Goal: Task Accomplishment & Management: Use online tool/utility

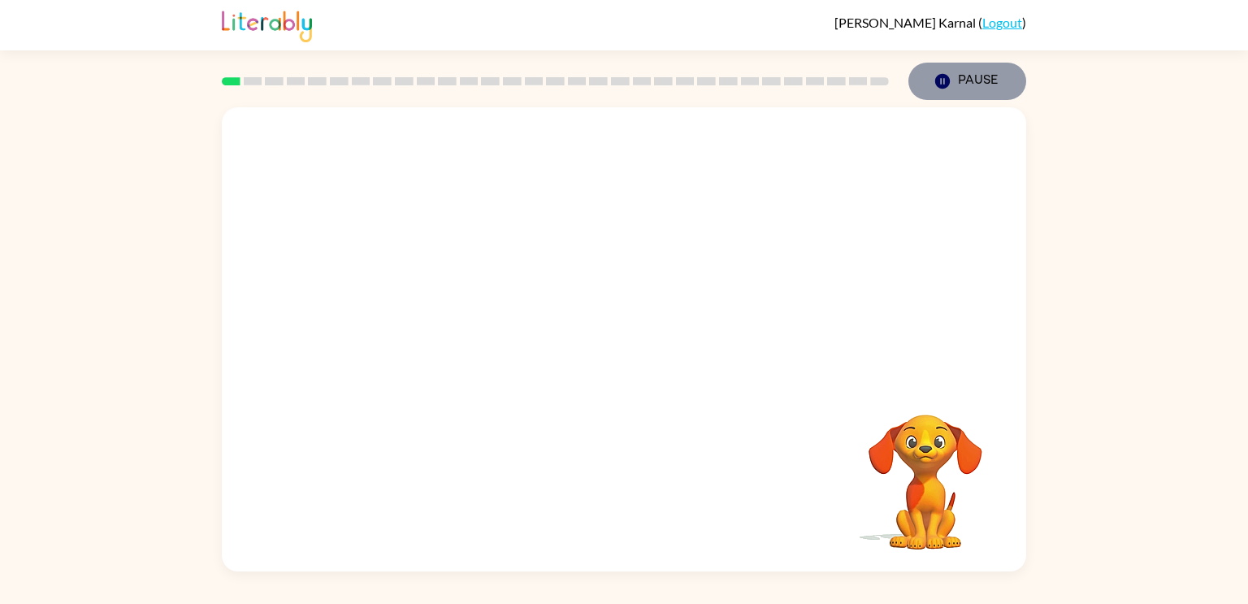
click at [940, 77] on icon "button" at bounding box center [942, 81] width 15 height 15
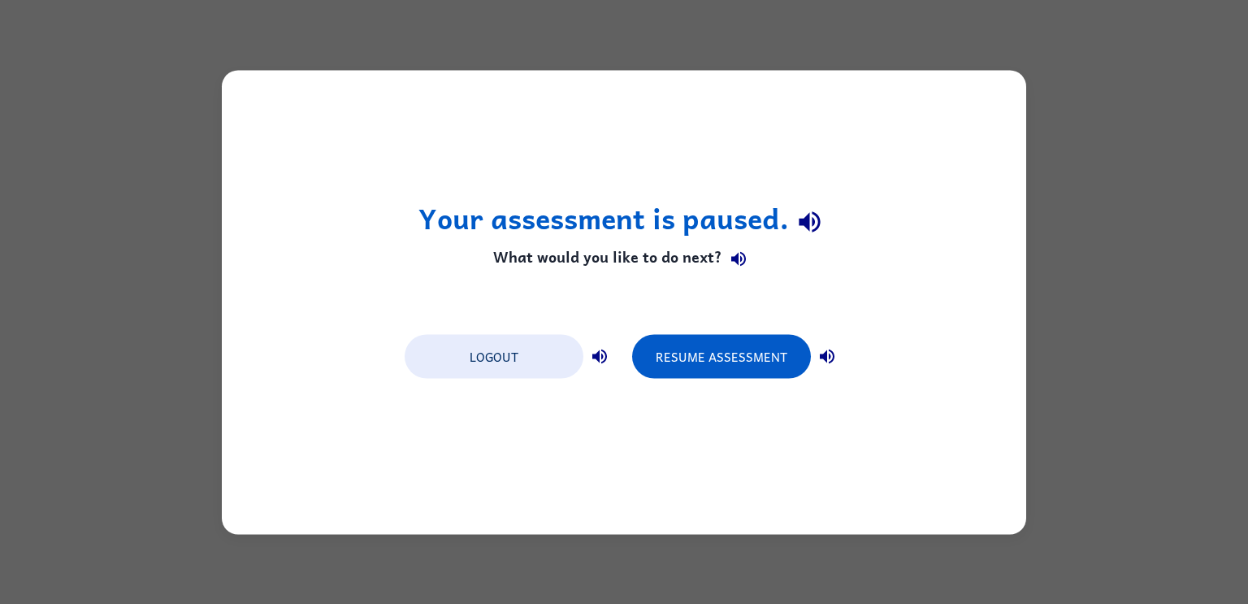
click at [1057, 33] on div "Your assessment is paused. What would you like to do next? Logout Resume Assess…" at bounding box center [624, 302] width 1248 height 604
click at [712, 394] on div "Your assessment is paused. What would you like to do next? Logout Resume Assess…" at bounding box center [624, 302] width 804 height 464
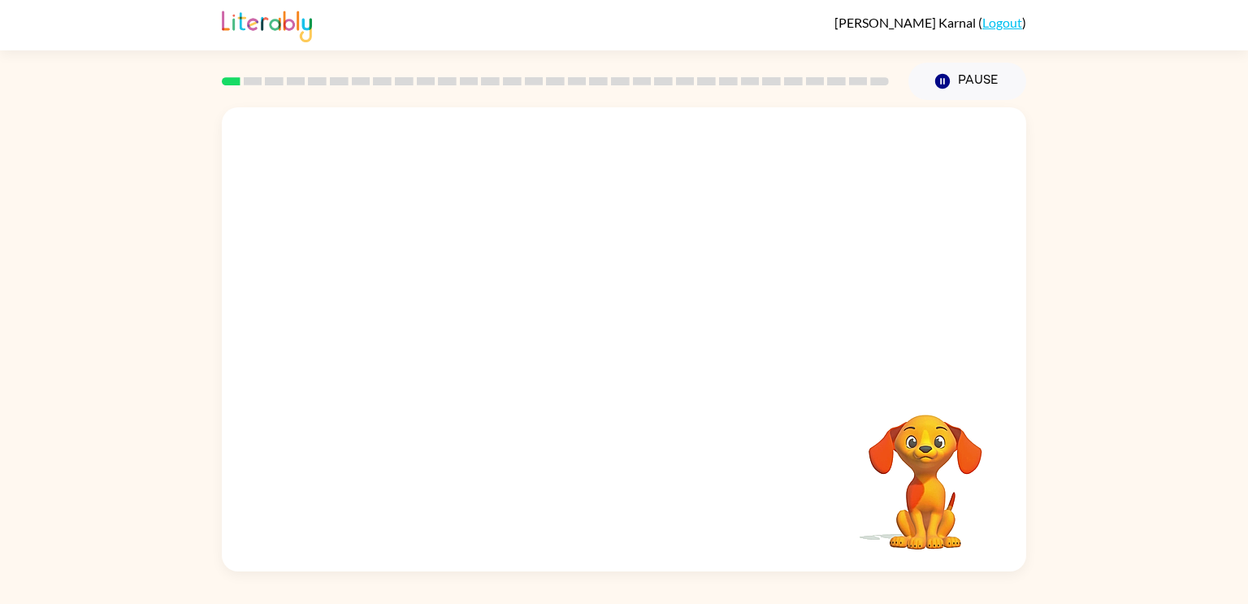
click at [663, 287] on div at bounding box center [624, 243] width 804 height 273
click at [635, 340] on icon "button" at bounding box center [624, 347] width 28 height 28
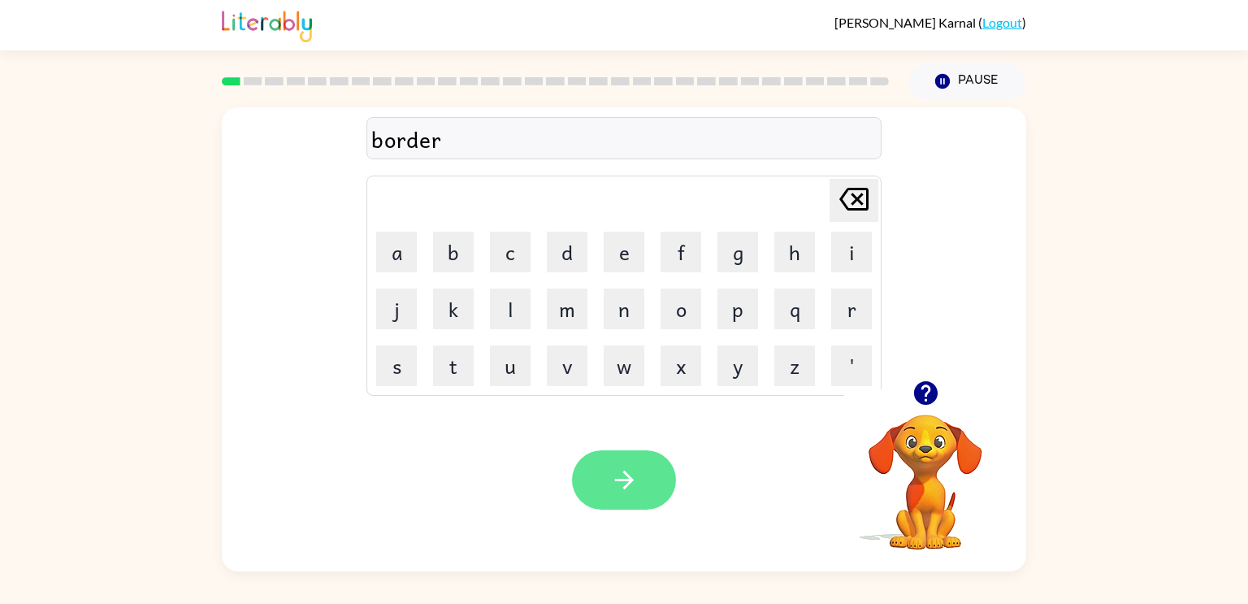
click at [665, 470] on button "button" at bounding box center [624, 479] width 104 height 59
click at [607, 482] on button "button" at bounding box center [624, 479] width 104 height 59
click at [629, 486] on icon "button" at bounding box center [624, 480] width 28 height 28
click at [644, 500] on button "button" at bounding box center [624, 479] width 104 height 59
click at [620, 444] on div "Your browser must support playing .mp4 files to use Literably. Please try using…" at bounding box center [624, 479] width 804 height 183
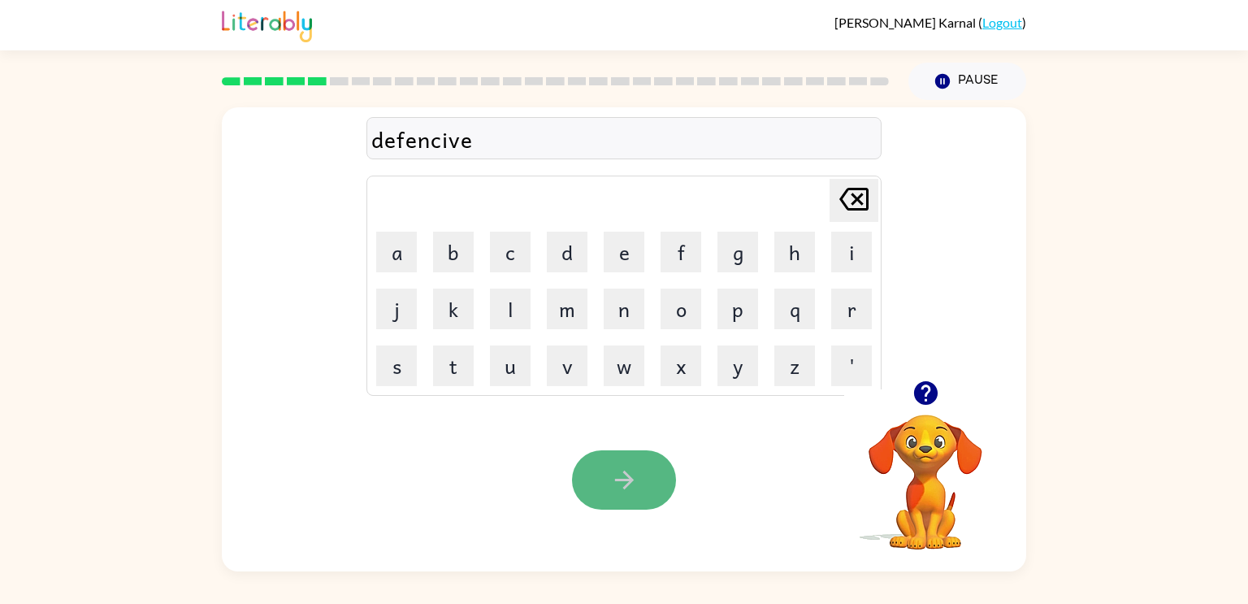
click at [620, 454] on button "button" at bounding box center [624, 479] width 104 height 59
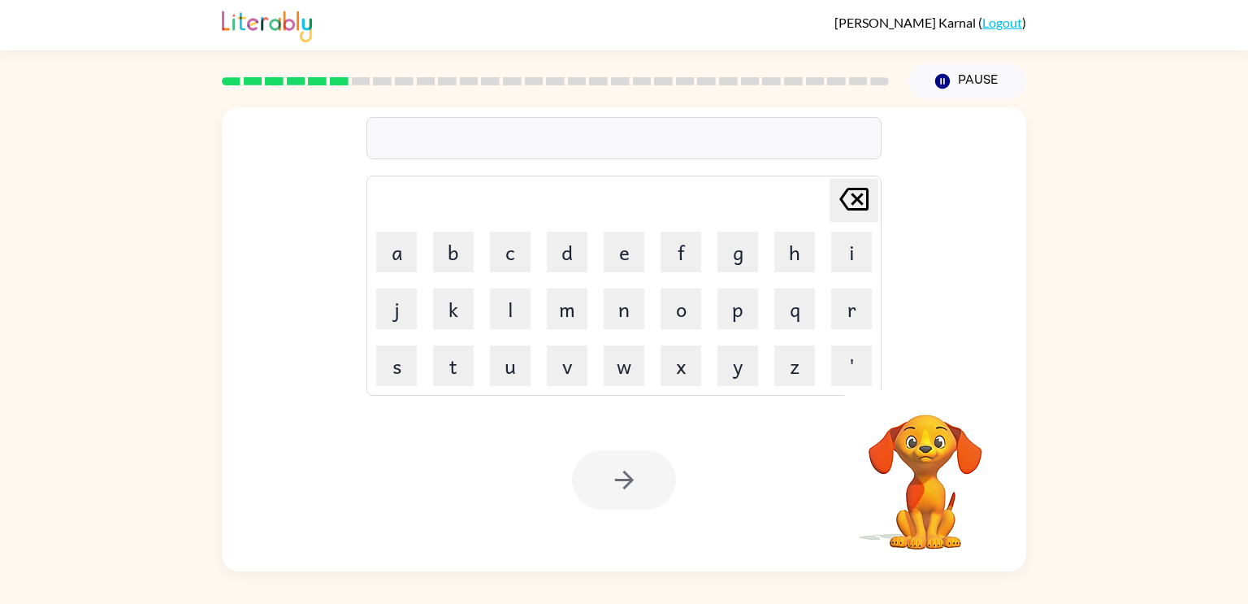
click at [620, 454] on div at bounding box center [624, 479] width 104 height 59
click at [564, 365] on button "v" at bounding box center [567, 365] width 41 height 41
click at [396, 253] on button "a" at bounding box center [396, 252] width 41 height 41
type button "a"
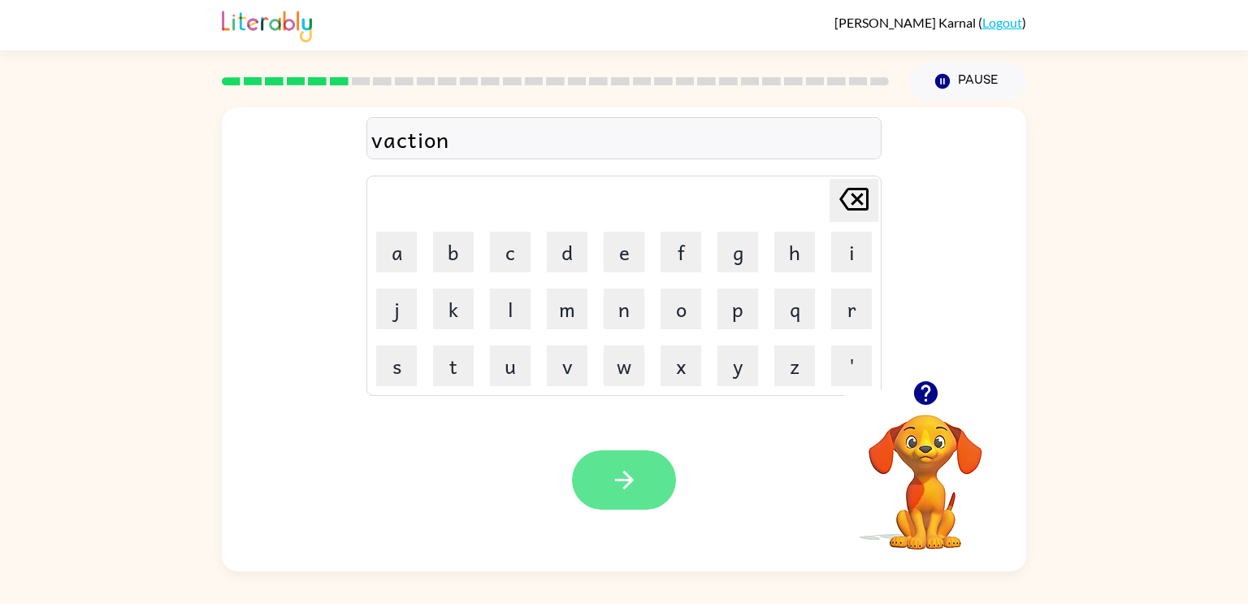
click at [600, 455] on button "button" at bounding box center [624, 479] width 104 height 59
click at [649, 503] on button "button" at bounding box center [624, 479] width 104 height 59
click at [640, 497] on button "button" at bounding box center [624, 479] width 104 height 59
click at [643, 467] on button "button" at bounding box center [624, 479] width 104 height 59
click at [665, 483] on button "button" at bounding box center [624, 479] width 104 height 59
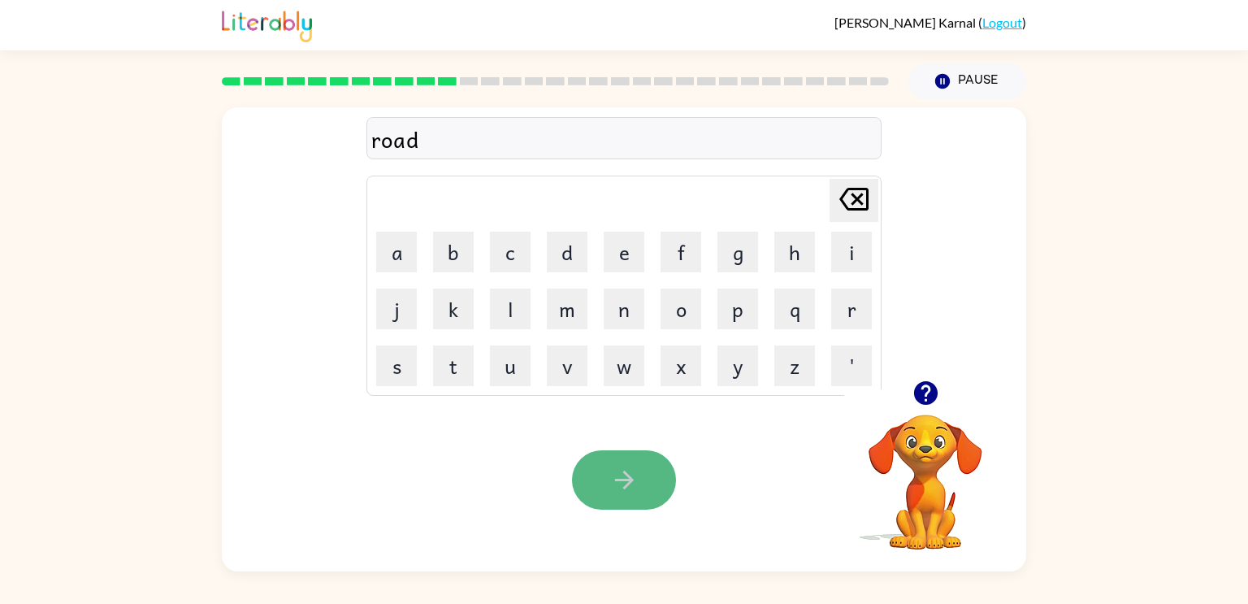
click at [640, 466] on button "button" at bounding box center [624, 479] width 104 height 59
click at [647, 480] on button "button" at bounding box center [624, 479] width 104 height 59
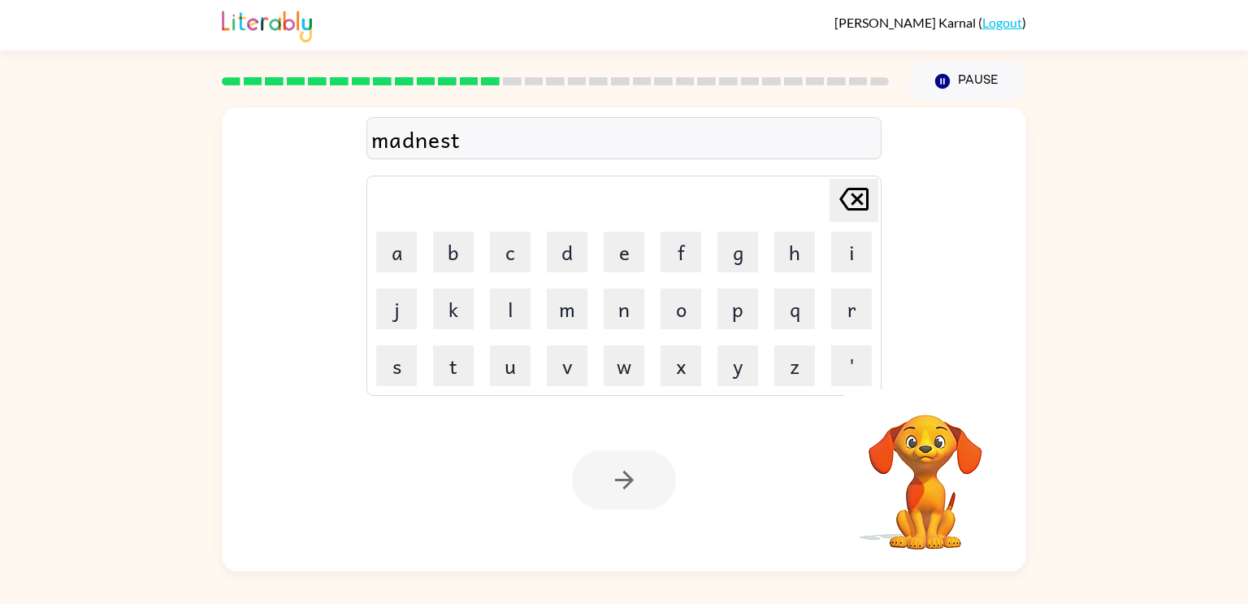
click at [629, 493] on div at bounding box center [624, 479] width 104 height 59
click at [641, 496] on button "button" at bounding box center [624, 479] width 104 height 59
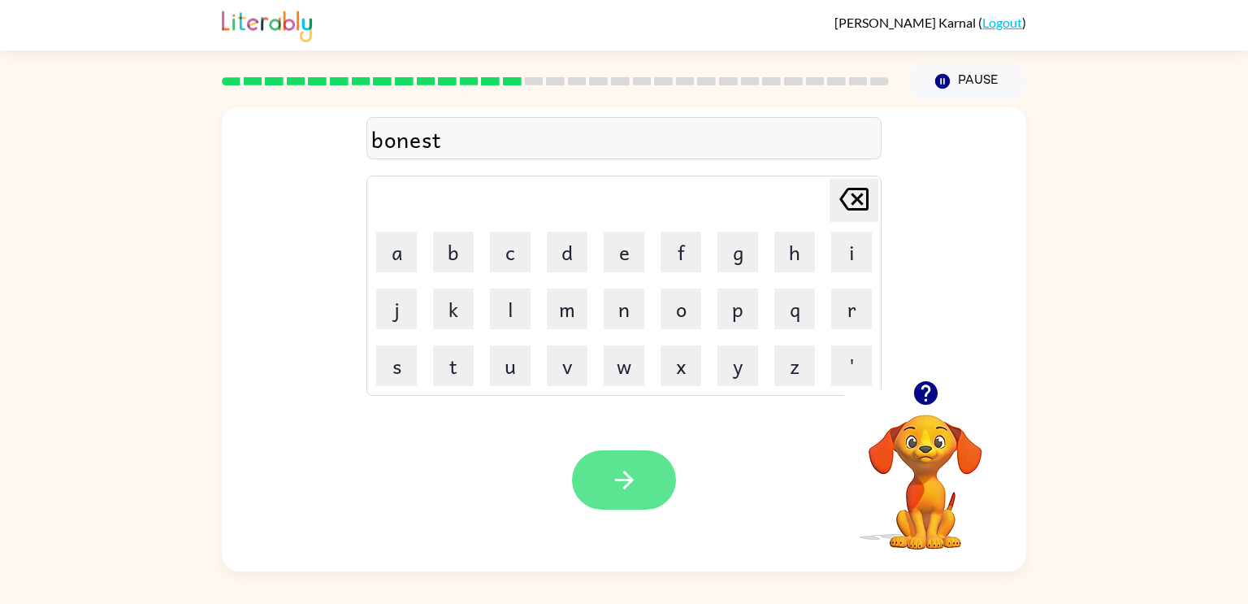
click at [628, 500] on button "button" at bounding box center [624, 479] width 104 height 59
click at [596, 500] on button "button" at bounding box center [624, 479] width 104 height 59
click at [619, 481] on icon "button" at bounding box center [623, 479] width 19 height 19
click at [621, 483] on icon "button" at bounding box center [624, 480] width 28 height 28
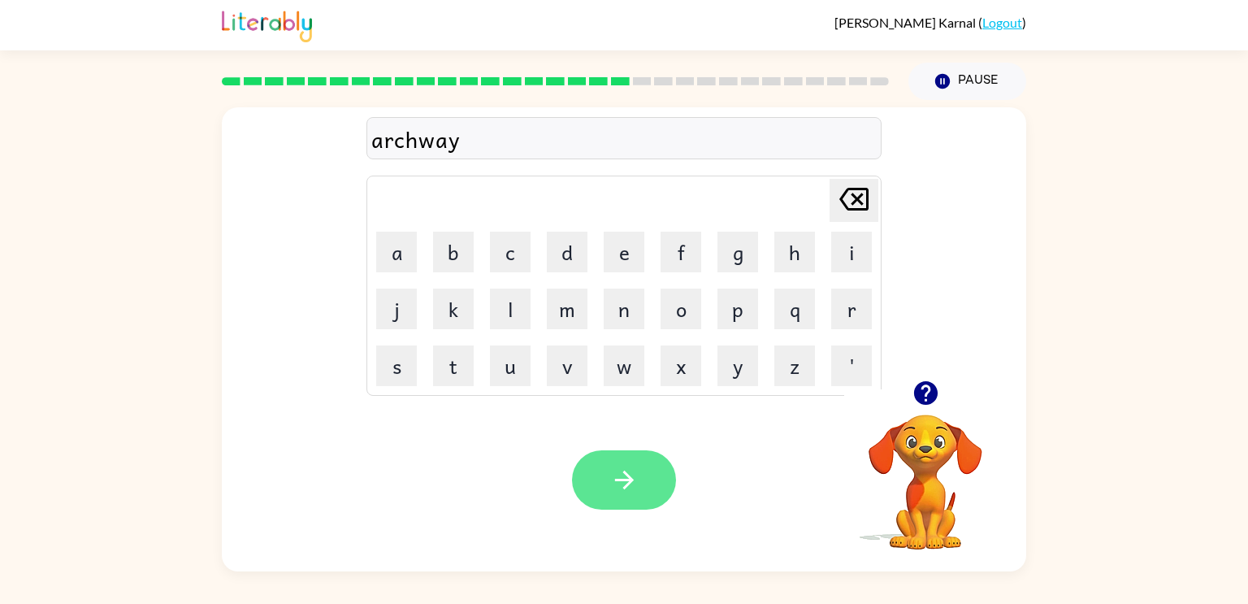
click at [621, 483] on icon "button" at bounding box center [624, 480] width 28 height 28
click at [624, 484] on icon "button" at bounding box center [624, 480] width 28 height 28
click at [625, 488] on icon "button" at bounding box center [623, 479] width 19 height 19
click at [629, 490] on icon "button" at bounding box center [624, 480] width 28 height 28
click at [392, 145] on div "farward" at bounding box center [623, 139] width 505 height 34
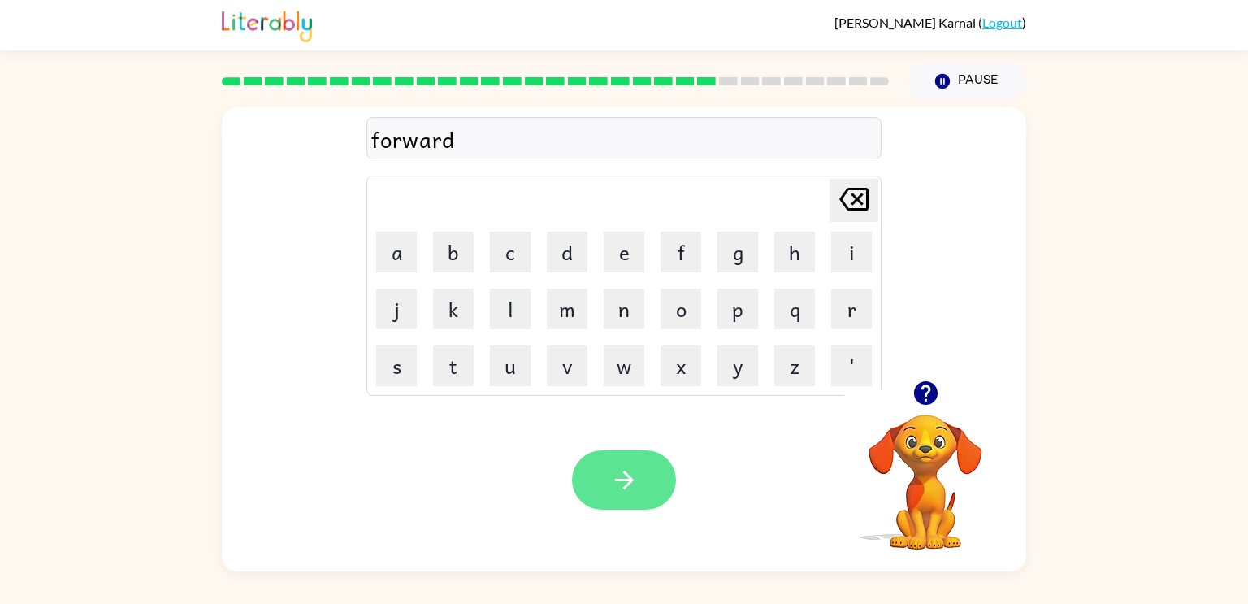
click at [625, 480] on icon "button" at bounding box center [623, 479] width 19 height 19
click at [626, 481] on icon "button" at bounding box center [623, 479] width 19 height 19
click at [629, 485] on icon "button" at bounding box center [624, 480] width 28 height 28
click at [630, 485] on icon "button" at bounding box center [624, 480] width 28 height 28
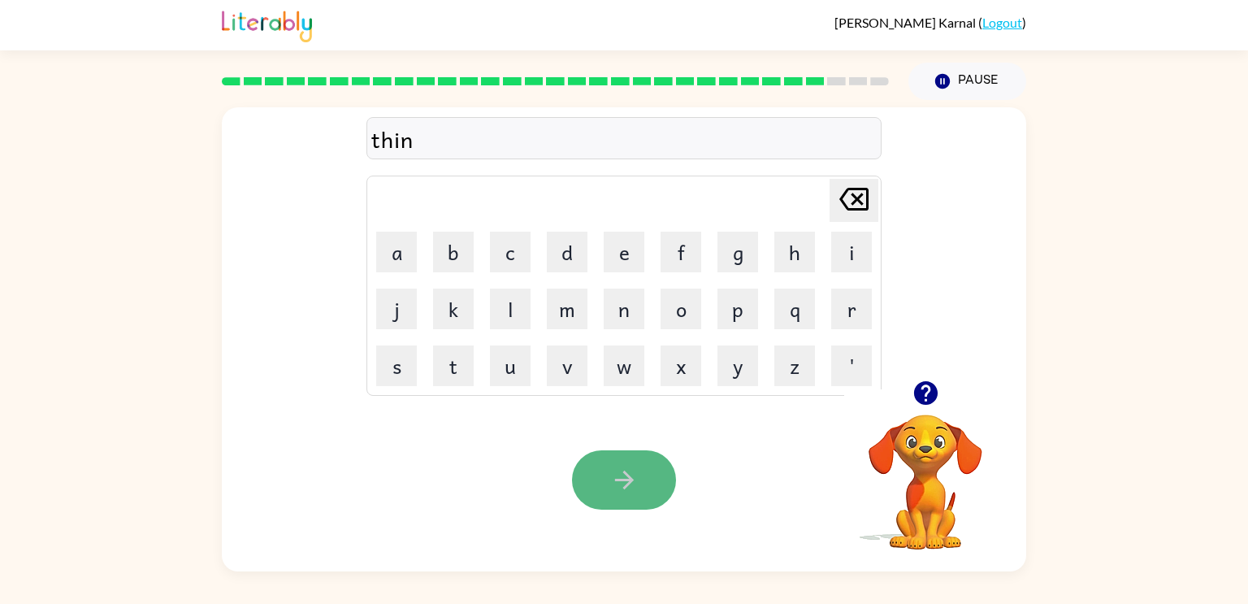
click at [630, 487] on icon "button" at bounding box center [624, 480] width 28 height 28
click at [633, 489] on icon "button" at bounding box center [624, 480] width 28 height 28
click at [617, 475] on icon "button" at bounding box center [624, 480] width 28 height 28
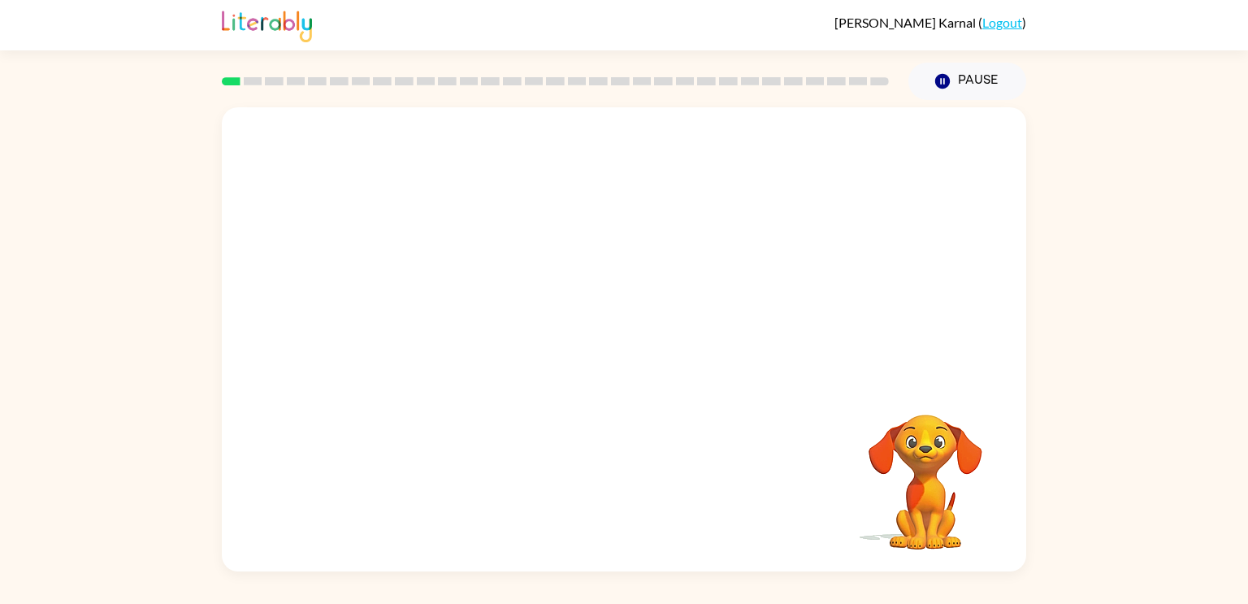
click at [438, 287] on video "Your browser must support playing .mp4 files to use Literably. Please try using…" at bounding box center [624, 243] width 804 height 273
click at [437, 289] on video "Your browser must support playing .mp4 files to use Literably. Please try using…" at bounding box center [624, 243] width 804 height 273
click at [437, 288] on video "Your browser must support playing .mp4 files to use Literably. Please try using…" at bounding box center [624, 243] width 804 height 273
click at [622, 349] on icon "button" at bounding box center [624, 347] width 28 height 28
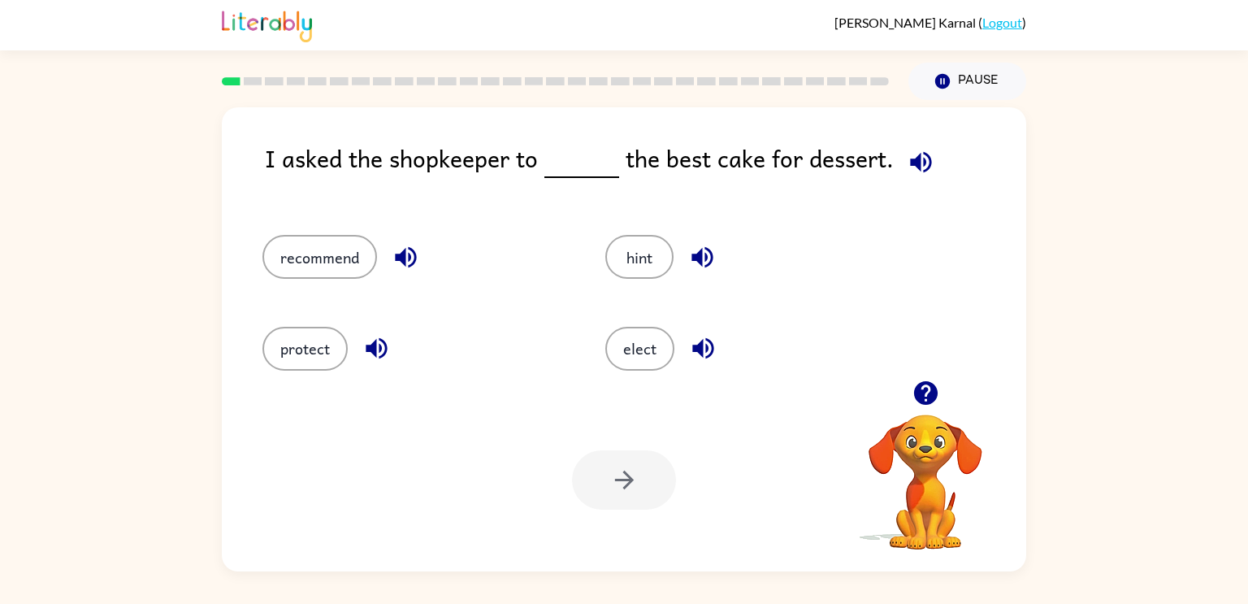
click at [912, 149] on icon "button" at bounding box center [921, 162] width 28 height 28
click at [648, 349] on button "elect" at bounding box center [639, 349] width 69 height 44
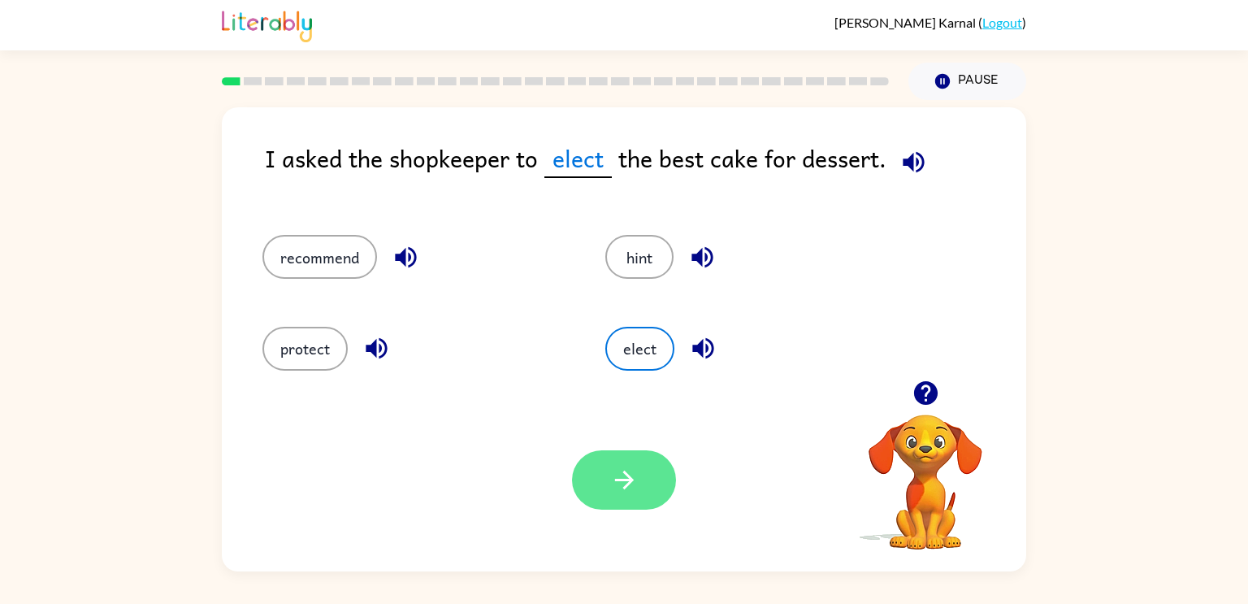
click at [638, 470] on icon "button" at bounding box center [624, 480] width 28 height 28
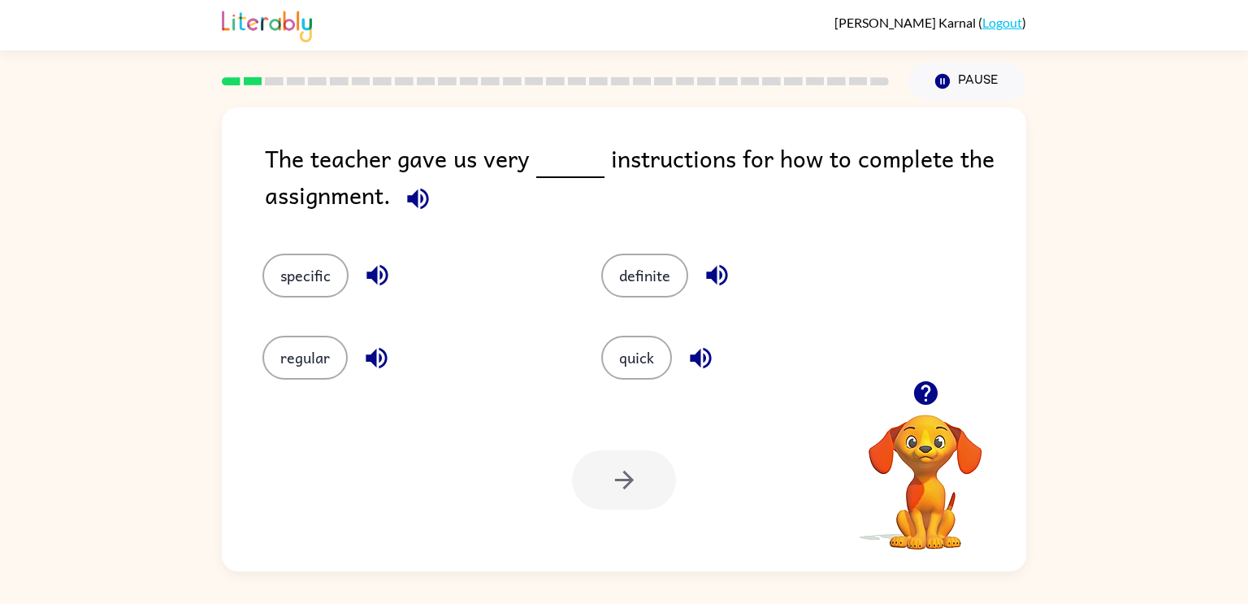
click at [424, 200] on icon "button" at bounding box center [418, 198] width 28 height 28
click at [274, 249] on div "specific" at bounding box center [401, 264] width 339 height 82
click at [279, 257] on button "specific" at bounding box center [305, 275] width 86 height 44
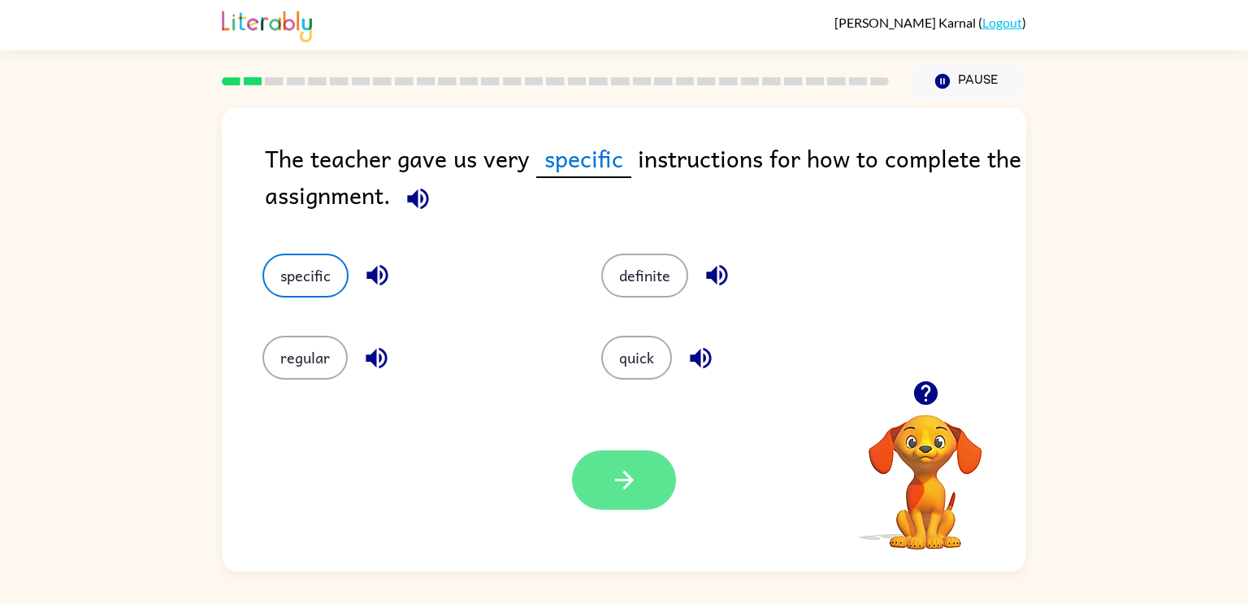
click at [609, 462] on button "button" at bounding box center [624, 479] width 104 height 59
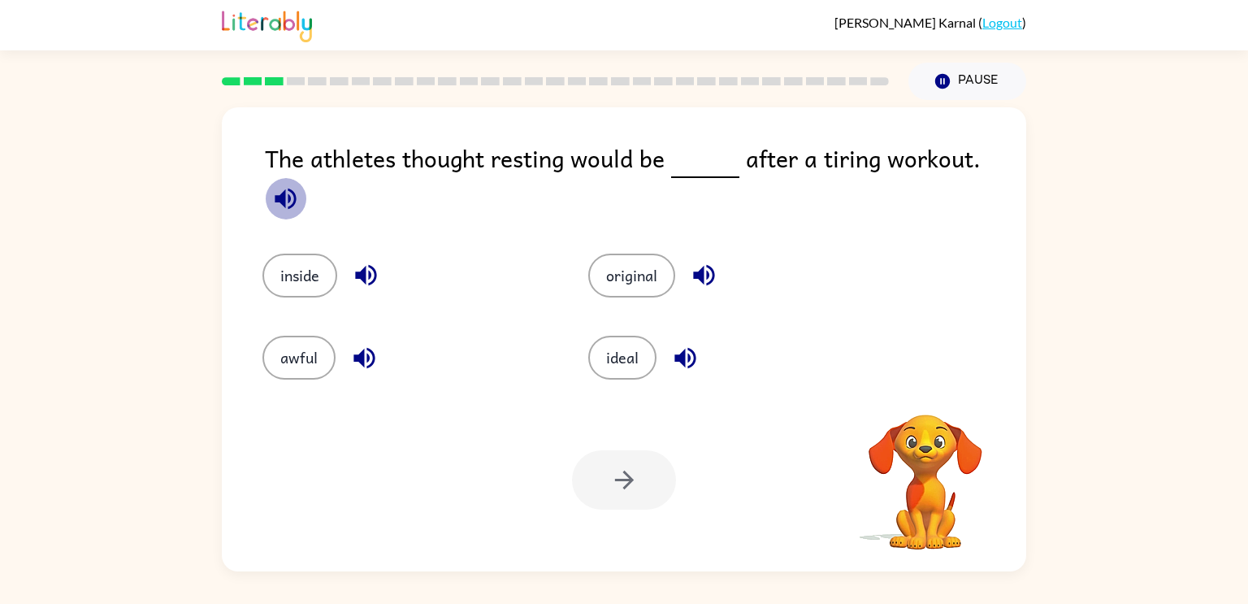
click at [296, 188] on icon "button" at bounding box center [285, 198] width 21 height 21
click at [622, 348] on button "ideal" at bounding box center [622, 358] width 68 height 44
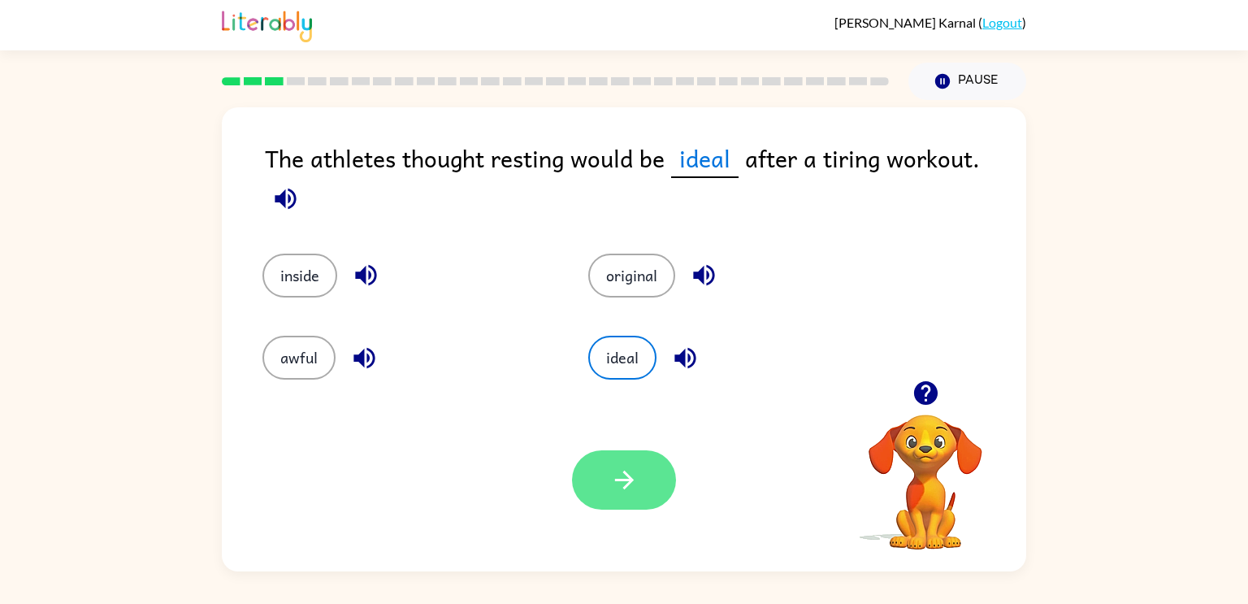
click at [633, 509] on button "button" at bounding box center [624, 479] width 104 height 59
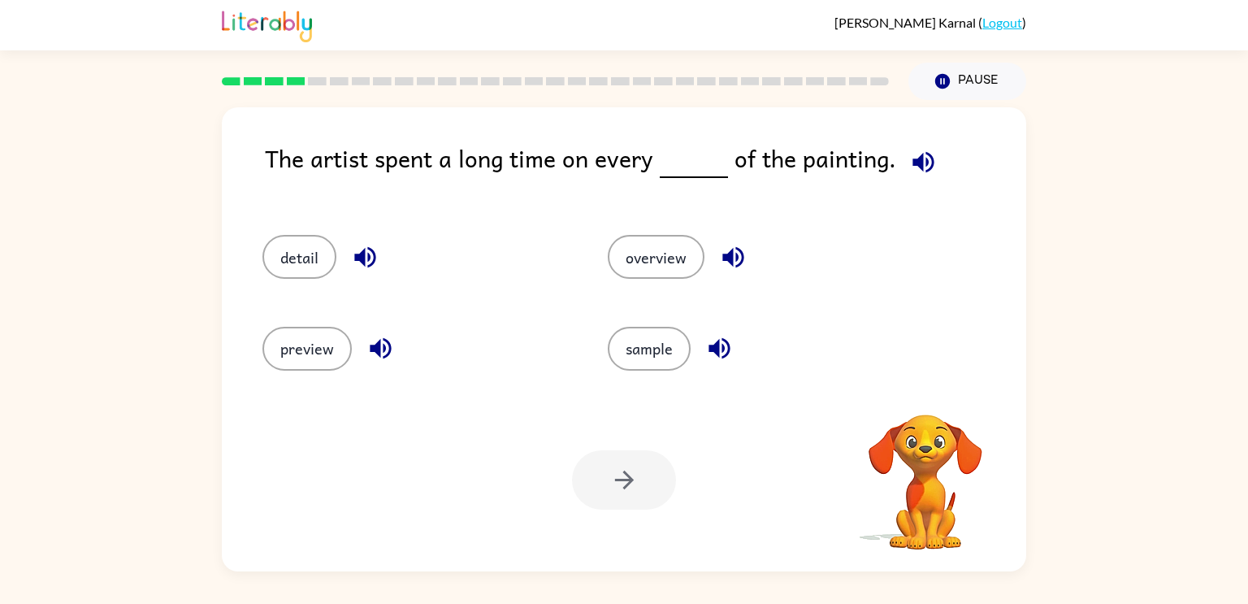
click at [913, 160] on icon "button" at bounding box center [922, 161] width 21 height 21
click at [284, 247] on button "detail" at bounding box center [299, 257] width 74 height 44
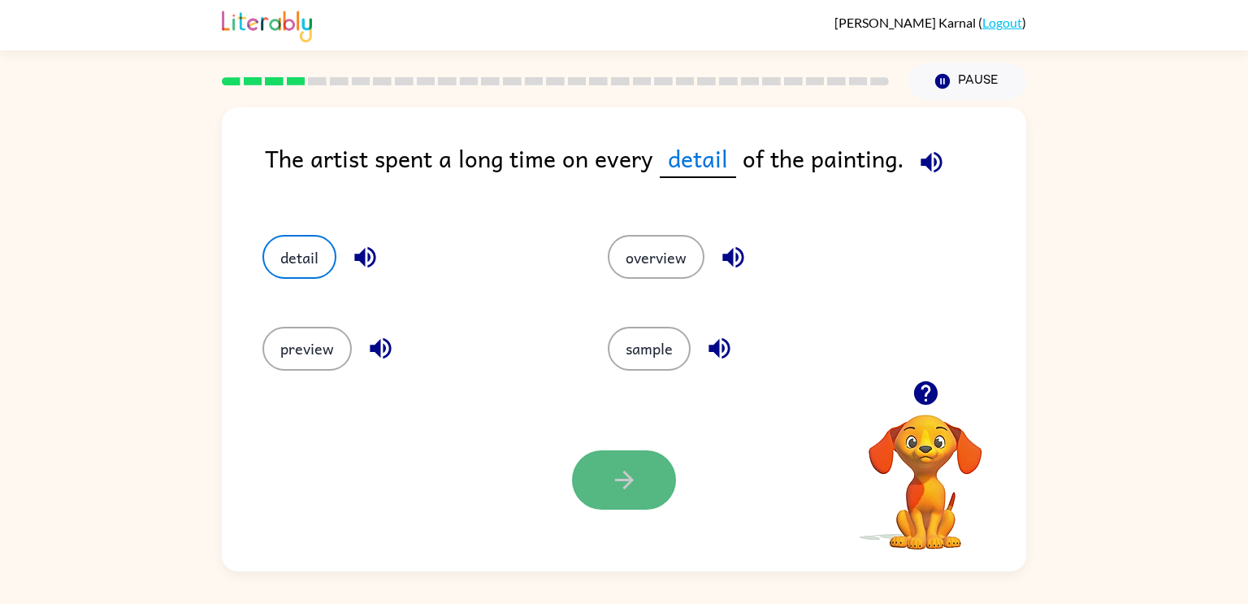
click at [594, 461] on button "button" at bounding box center [624, 479] width 104 height 59
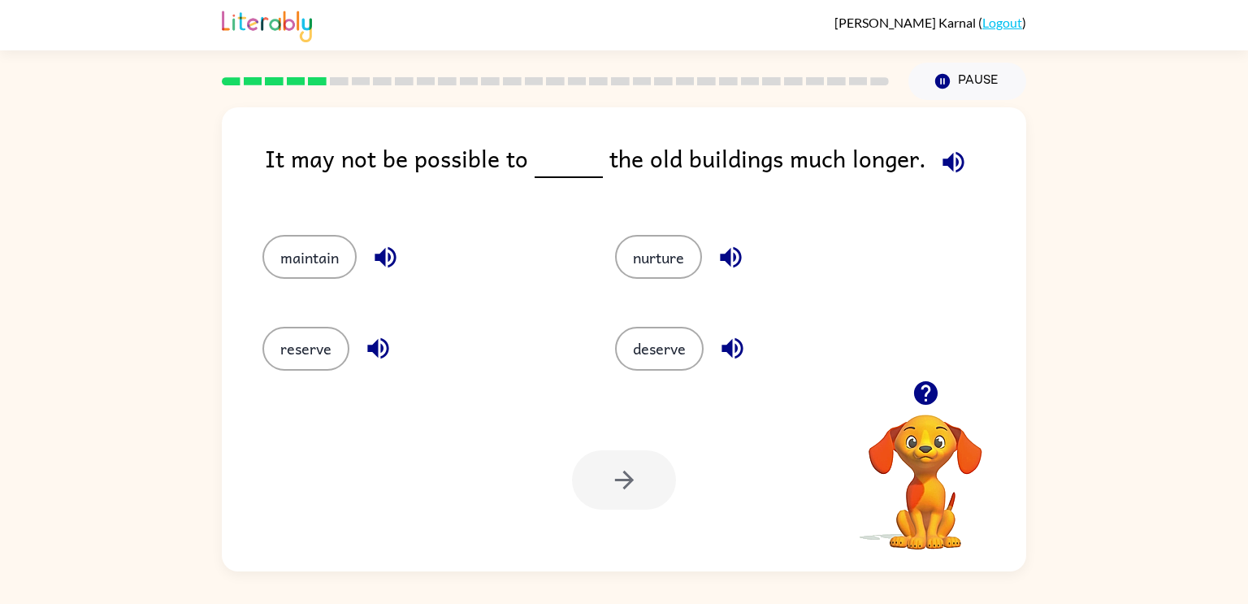
click at [941, 155] on icon "button" at bounding box center [953, 162] width 28 height 28
click at [291, 274] on button "maintain" at bounding box center [309, 257] width 94 height 44
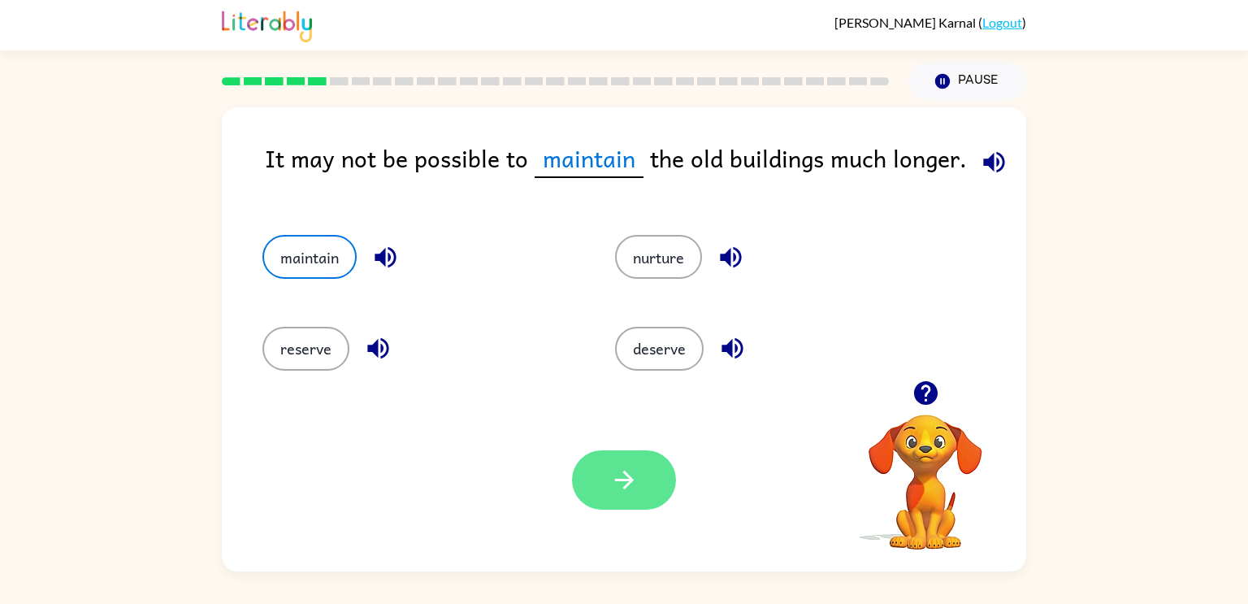
click at [610, 487] on icon "button" at bounding box center [624, 480] width 28 height 28
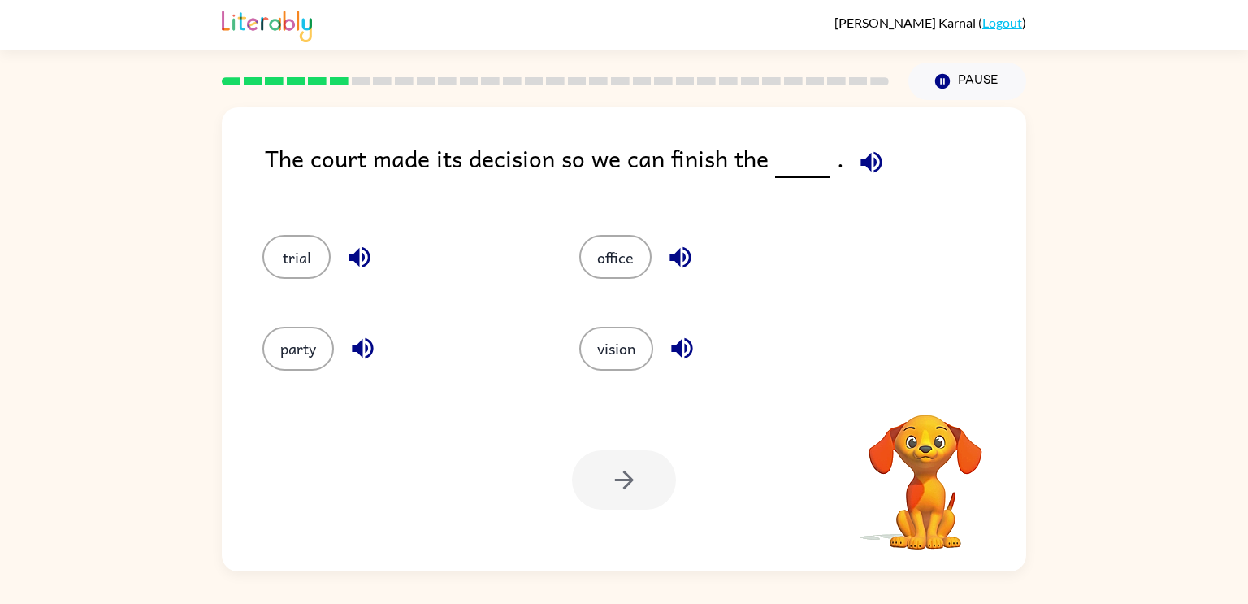
click at [870, 164] on icon "button" at bounding box center [871, 162] width 28 height 28
click at [629, 331] on button "vision" at bounding box center [616, 349] width 74 height 44
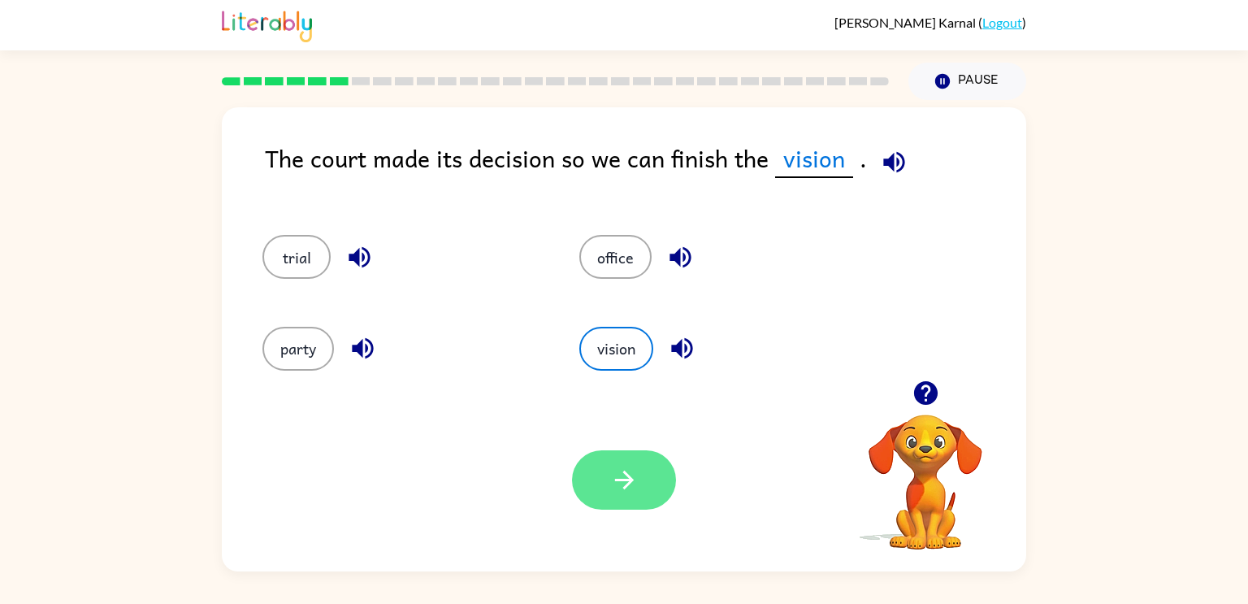
click at [617, 476] on icon "button" at bounding box center [624, 480] width 28 height 28
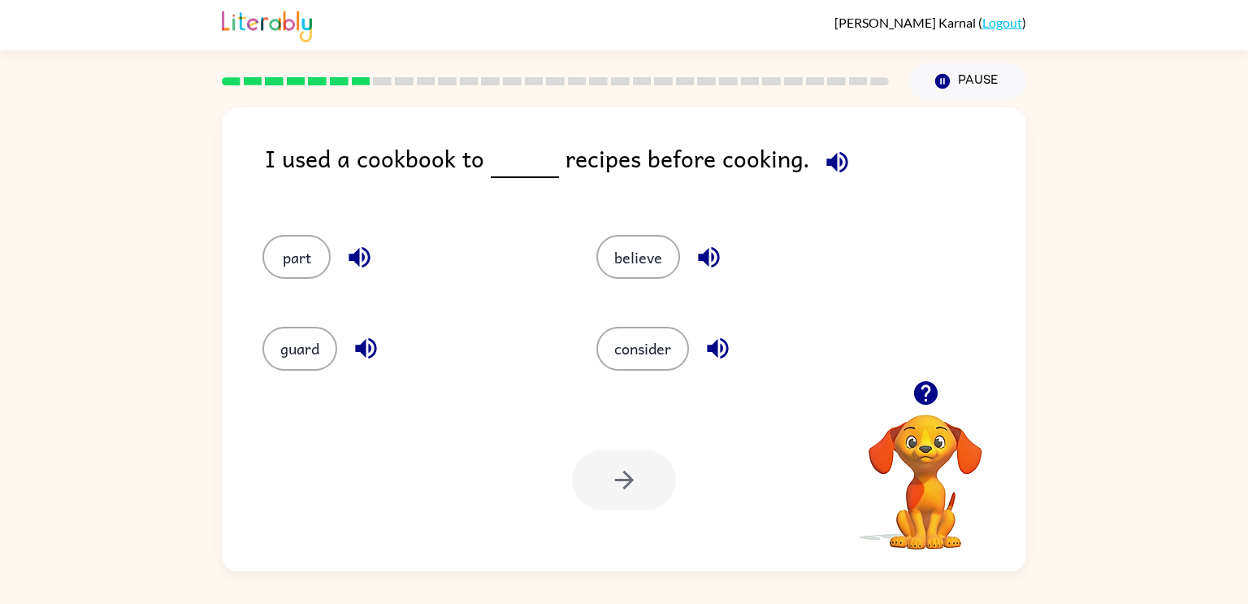
click at [837, 150] on icon "button" at bounding box center [837, 162] width 28 height 28
click at [831, 160] on icon "button" at bounding box center [836, 161] width 21 height 21
click at [634, 369] on button "consider" at bounding box center [642, 349] width 93 height 44
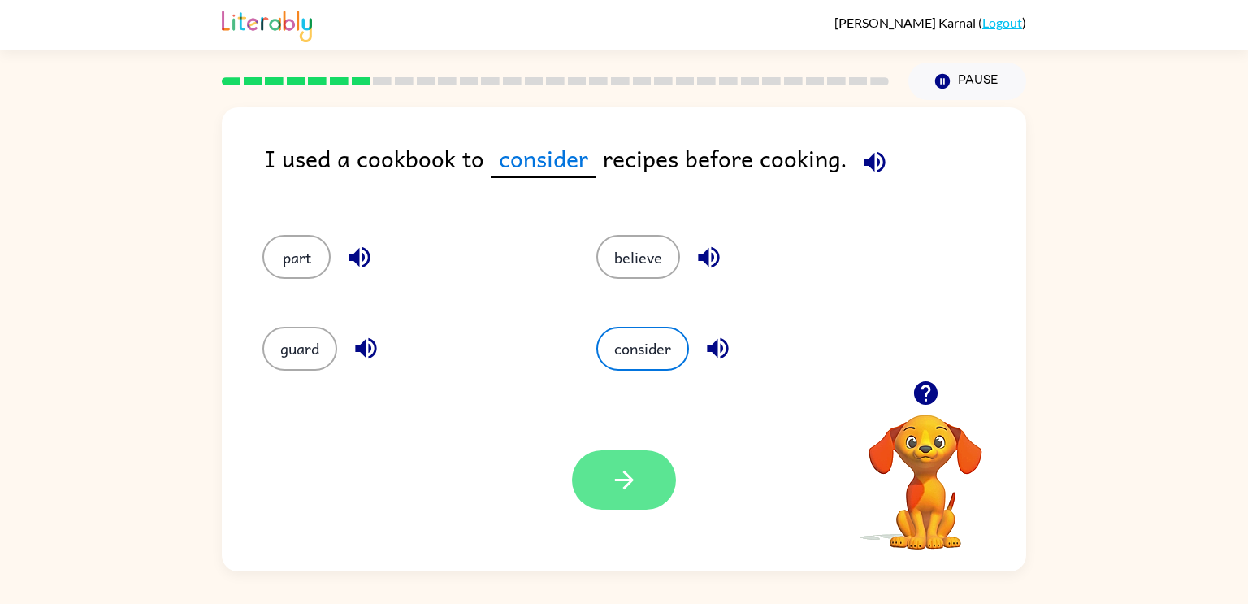
click at [630, 475] on icon "button" at bounding box center [624, 480] width 28 height 28
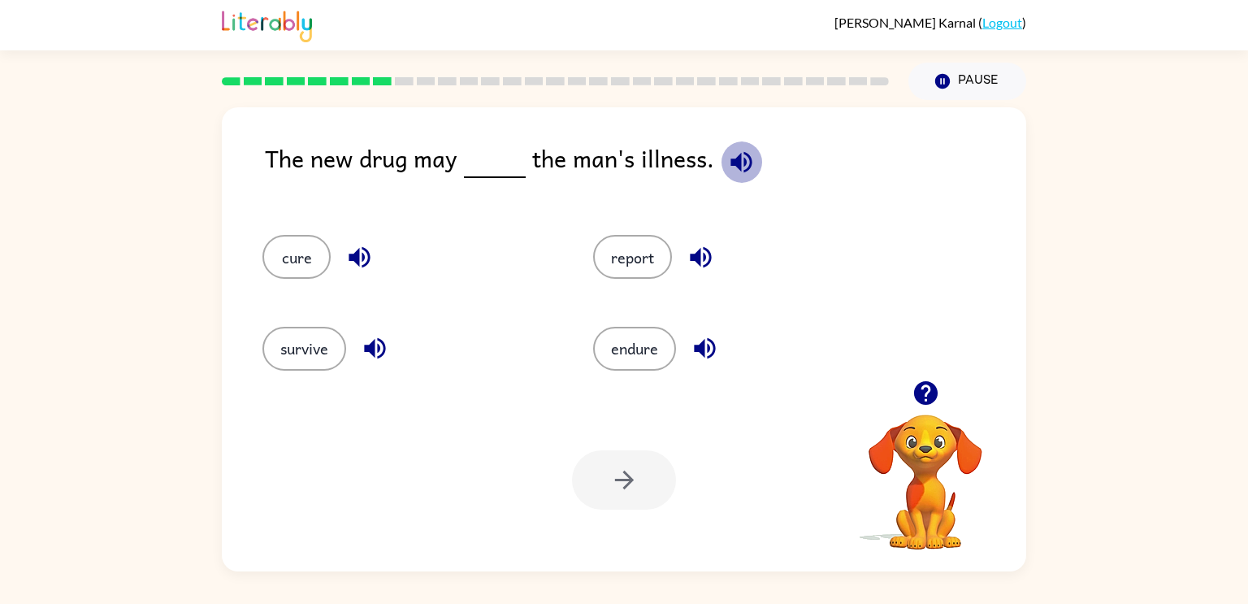
click at [737, 160] on icon "button" at bounding box center [741, 162] width 28 height 28
click at [303, 259] on button "cure" at bounding box center [296, 257] width 68 height 44
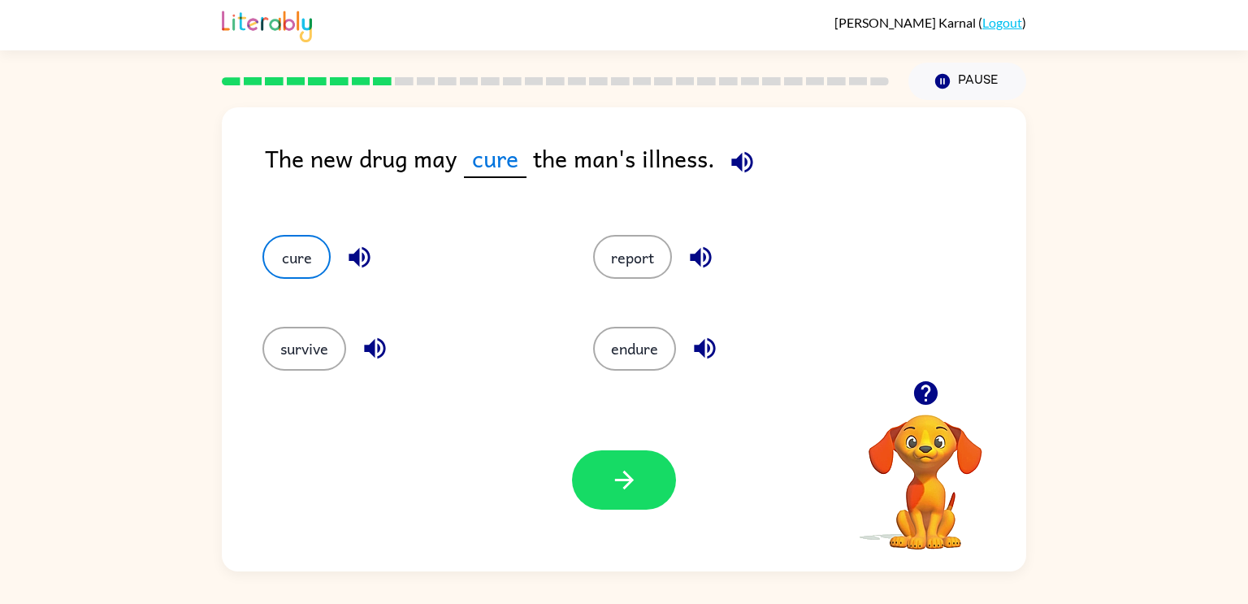
click at [634, 447] on div "Your browser must support playing .mp4 files to use Literably. Please try using…" at bounding box center [624, 479] width 804 height 183
click at [640, 464] on button "button" at bounding box center [624, 479] width 104 height 59
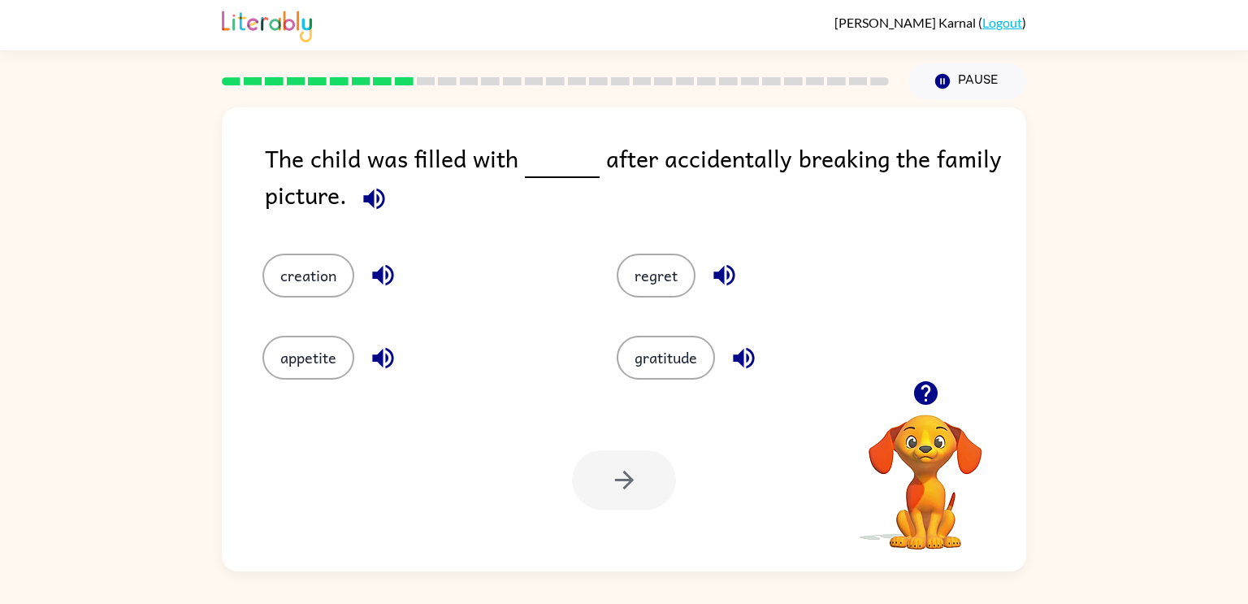
click at [370, 191] on icon "button" at bounding box center [374, 198] width 28 height 28
click at [645, 271] on button "regret" at bounding box center [656, 275] width 79 height 44
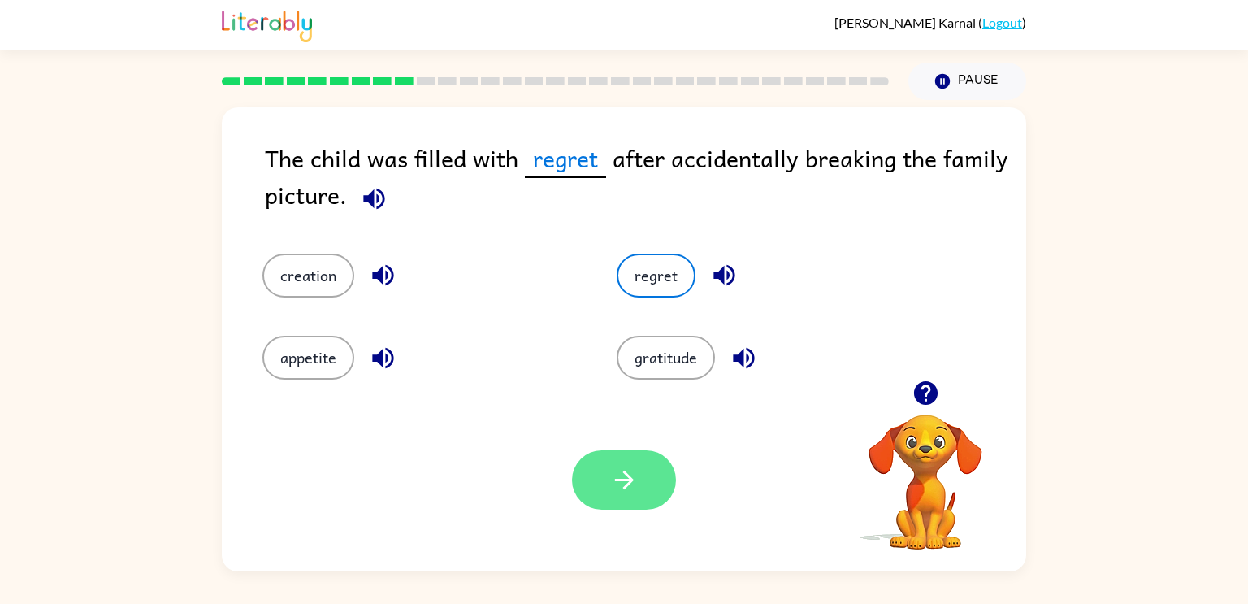
click at [634, 466] on icon "button" at bounding box center [624, 480] width 28 height 28
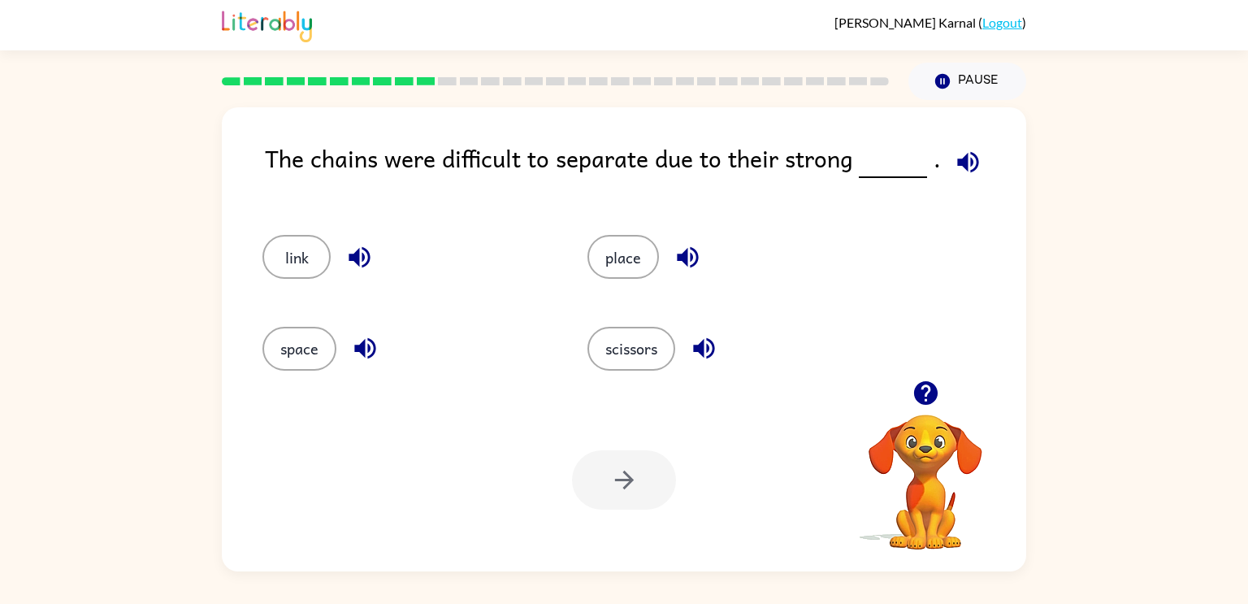
click at [969, 149] on icon "button" at bounding box center [968, 162] width 28 height 28
click at [296, 249] on button "link" at bounding box center [296, 257] width 68 height 44
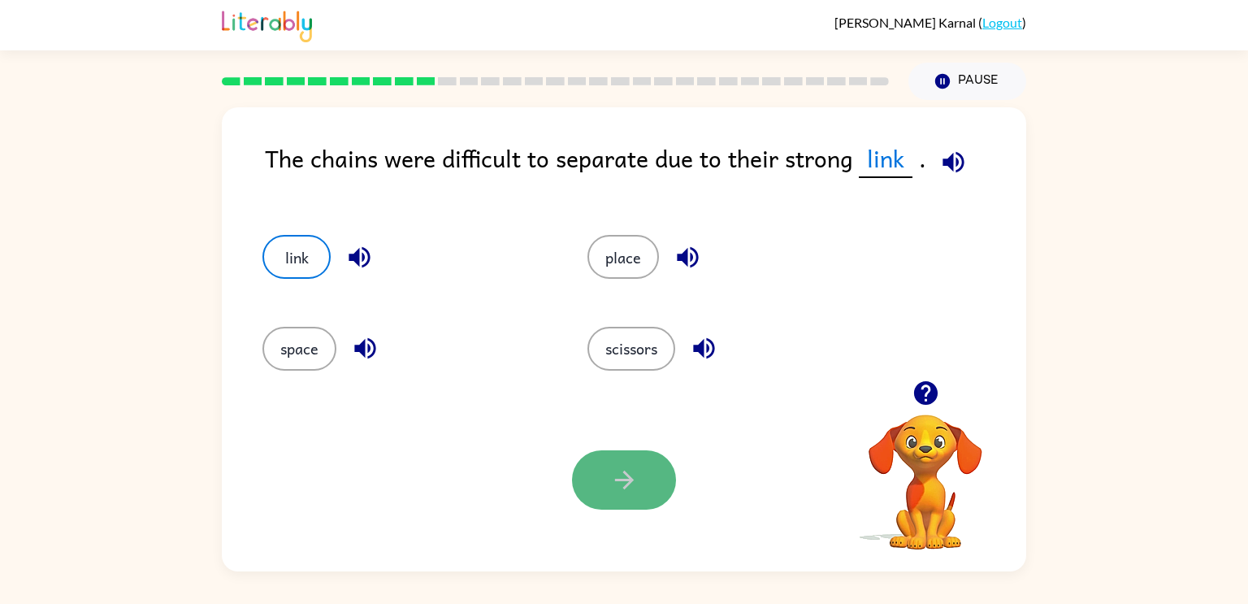
click at [614, 487] on icon "button" at bounding box center [624, 480] width 28 height 28
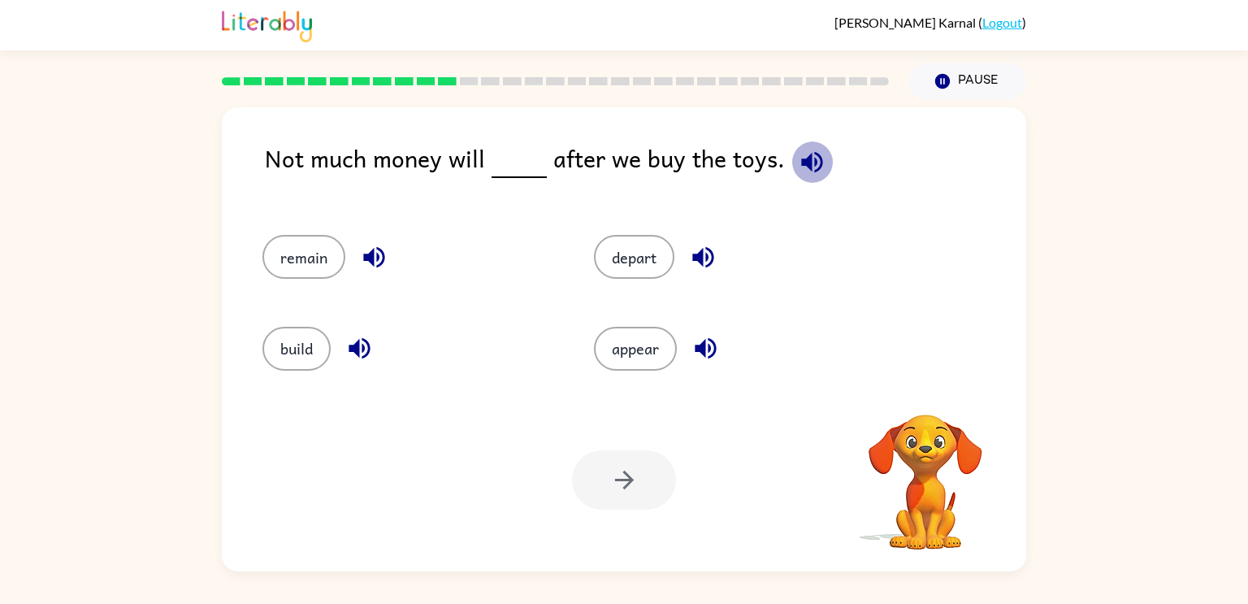
click at [814, 177] on button "button" at bounding box center [811, 161] width 41 height 41
click at [644, 351] on button "appear" at bounding box center [635, 349] width 83 height 44
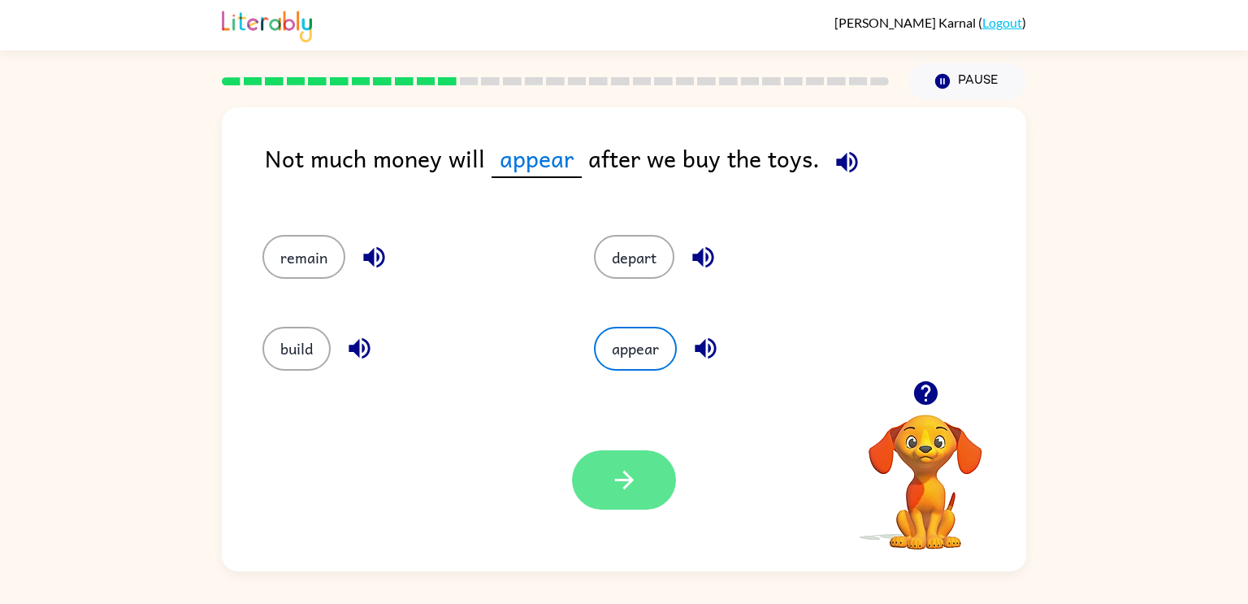
click at [641, 483] on button "button" at bounding box center [624, 479] width 104 height 59
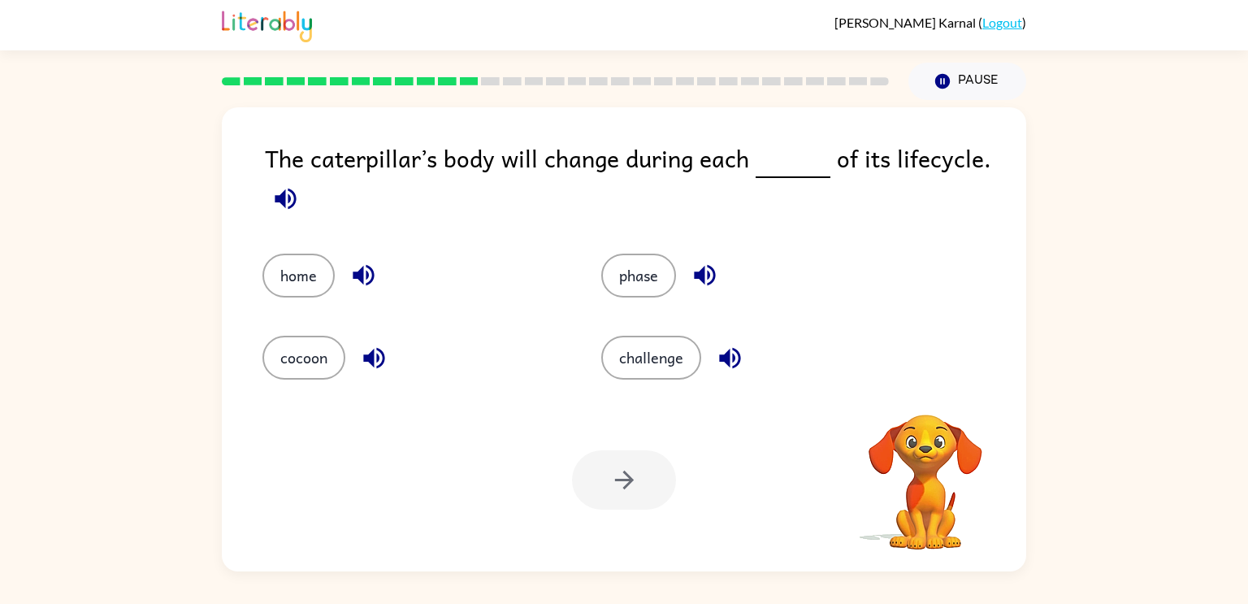
click at [276, 197] on icon "button" at bounding box center [285, 198] width 21 height 21
click at [643, 284] on button "phase" at bounding box center [638, 275] width 75 height 44
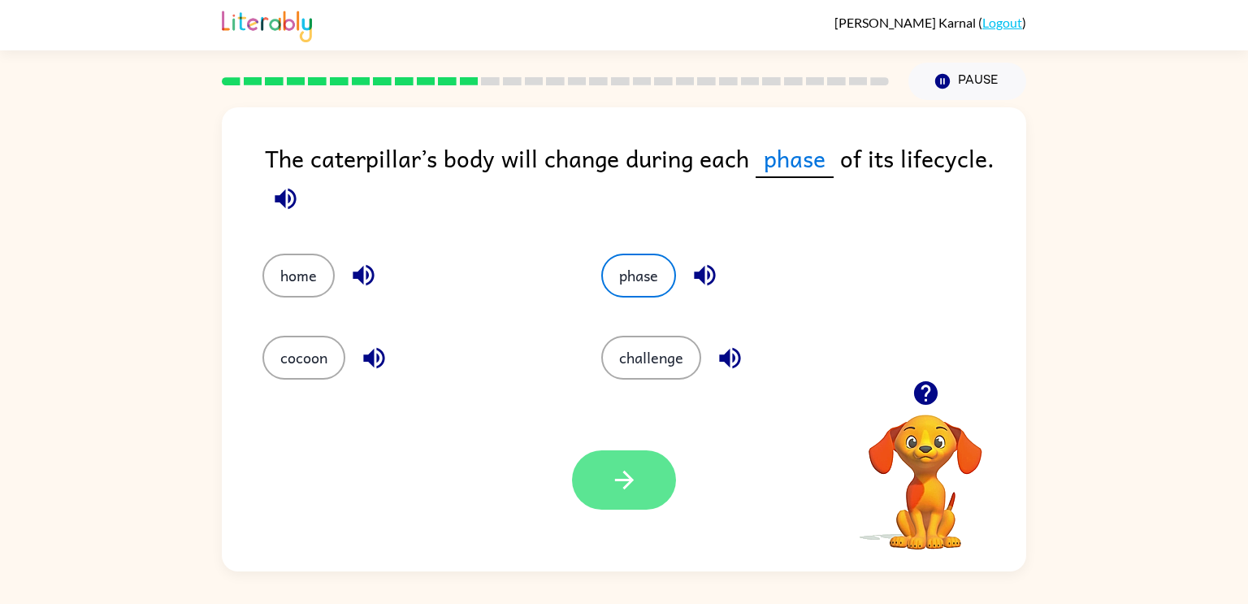
click at [666, 491] on button "button" at bounding box center [624, 479] width 104 height 59
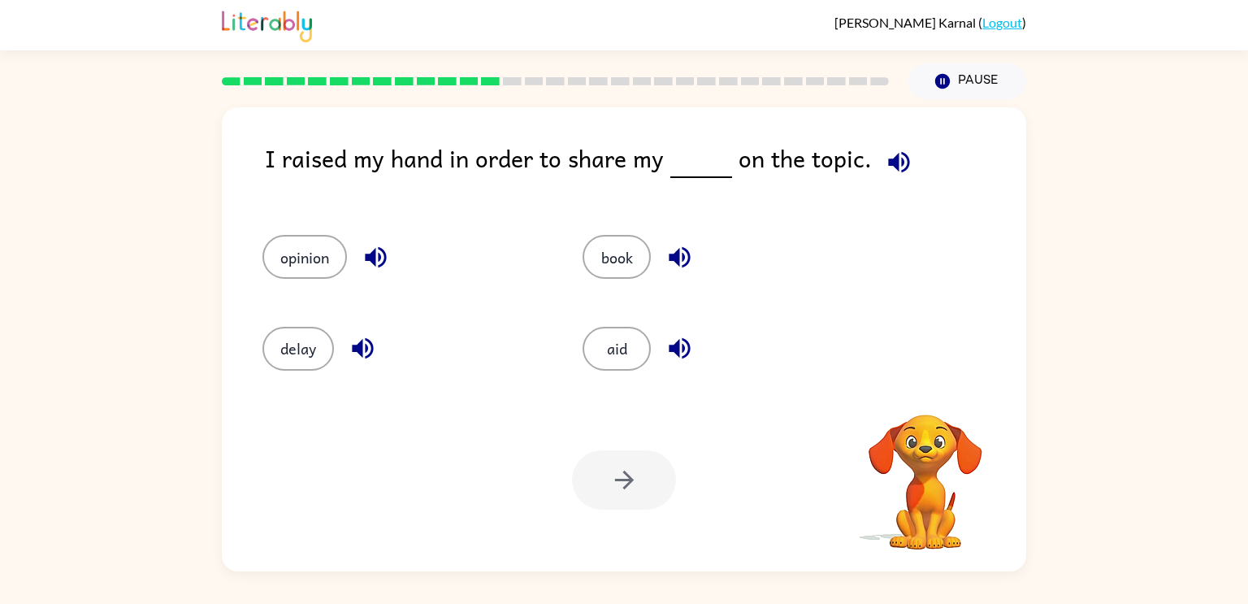
click at [893, 162] on icon "button" at bounding box center [899, 162] width 28 height 28
click at [305, 258] on button "opinion" at bounding box center [304, 257] width 84 height 44
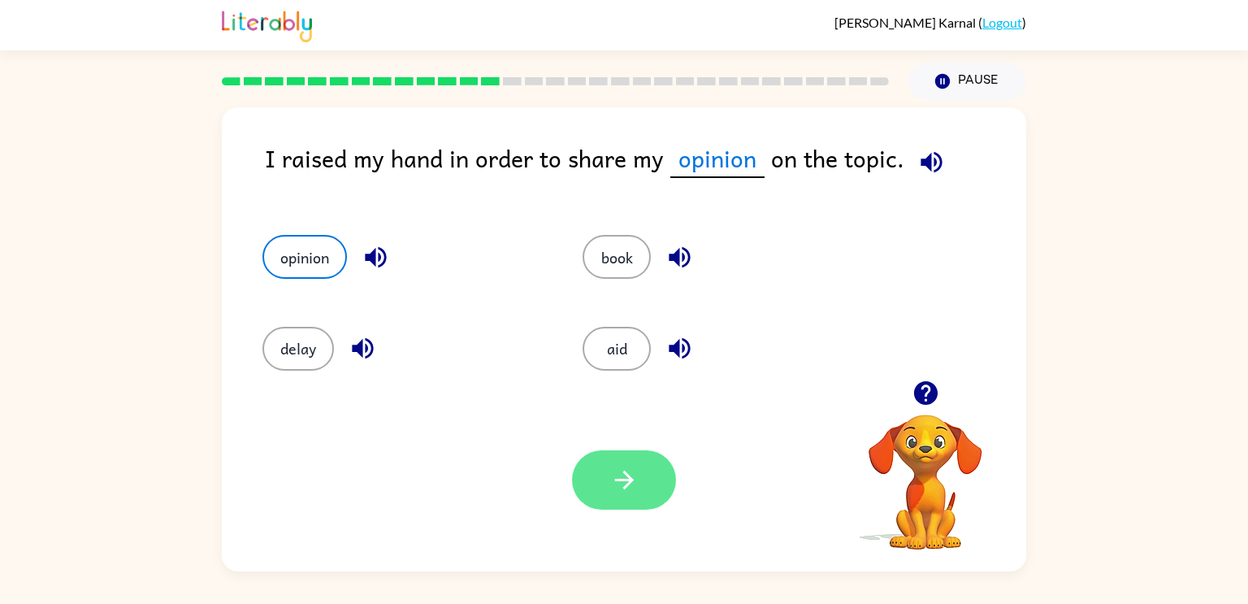
click at [648, 477] on button "button" at bounding box center [624, 479] width 104 height 59
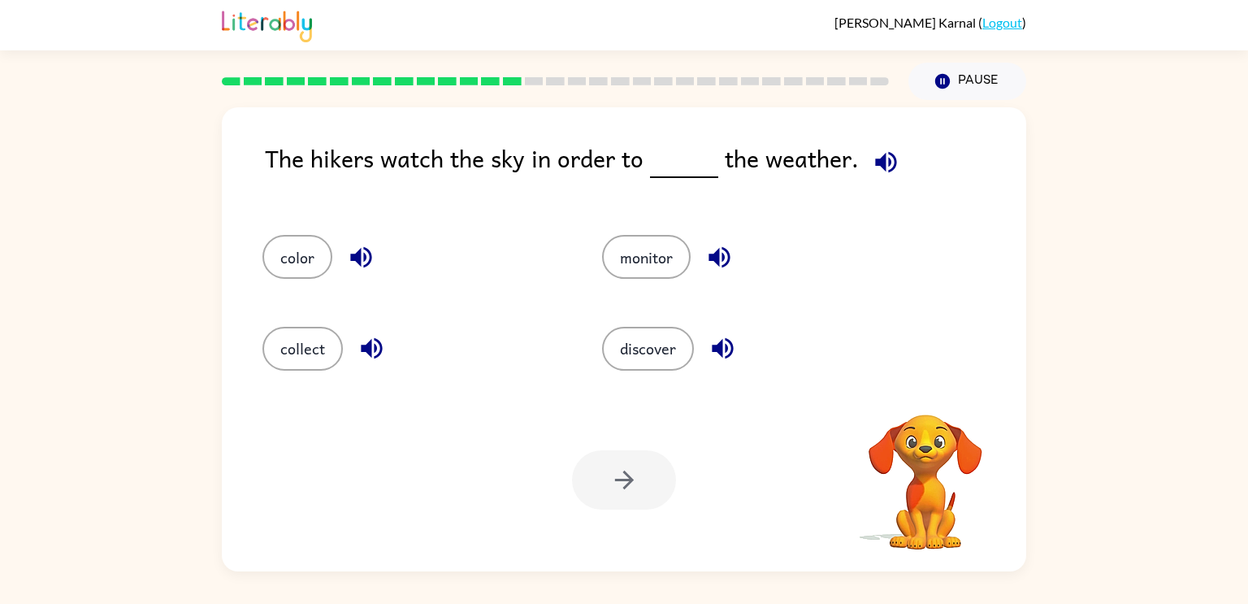
click at [872, 175] on icon "button" at bounding box center [886, 162] width 28 height 28
click at [659, 276] on button "monitor" at bounding box center [646, 257] width 89 height 44
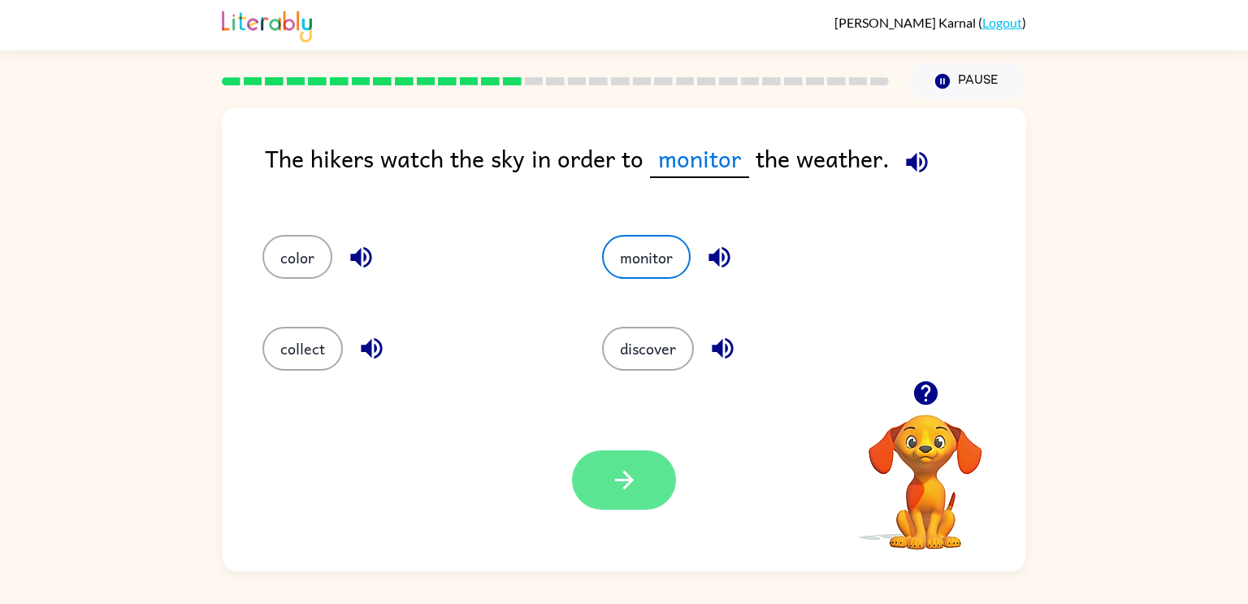
click at [665, 491] on button "button" at bounding box center [624, 479] width 104 height 59
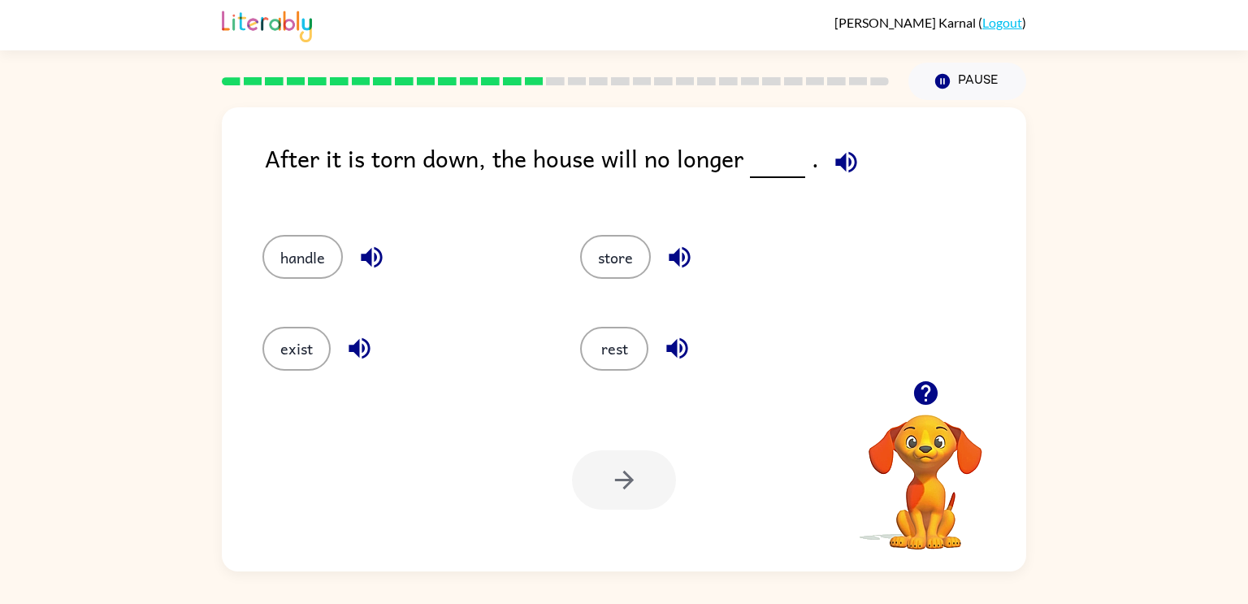
click at [832, 172] on icon "button" at bounding box center [846, 162] width 28 height 28
click at [291, 366] on button "exist" at bounding box center [296, 349] width 68 height 44
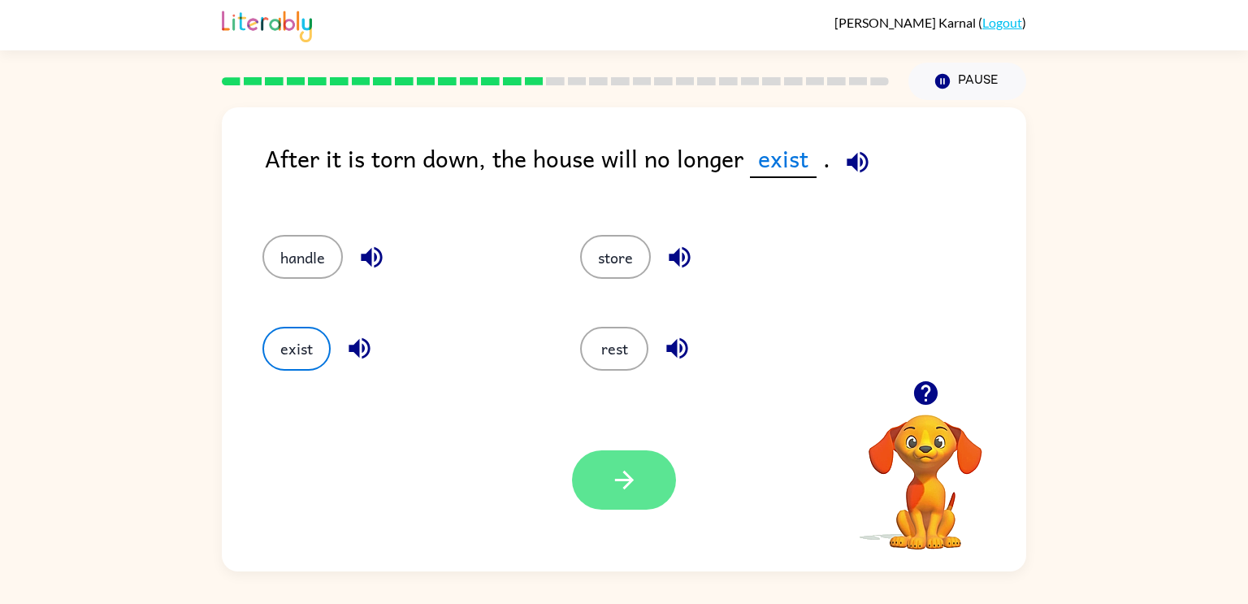
click at [643, 506] on button "button" at bounding box center [624, 479] width 104 height 59
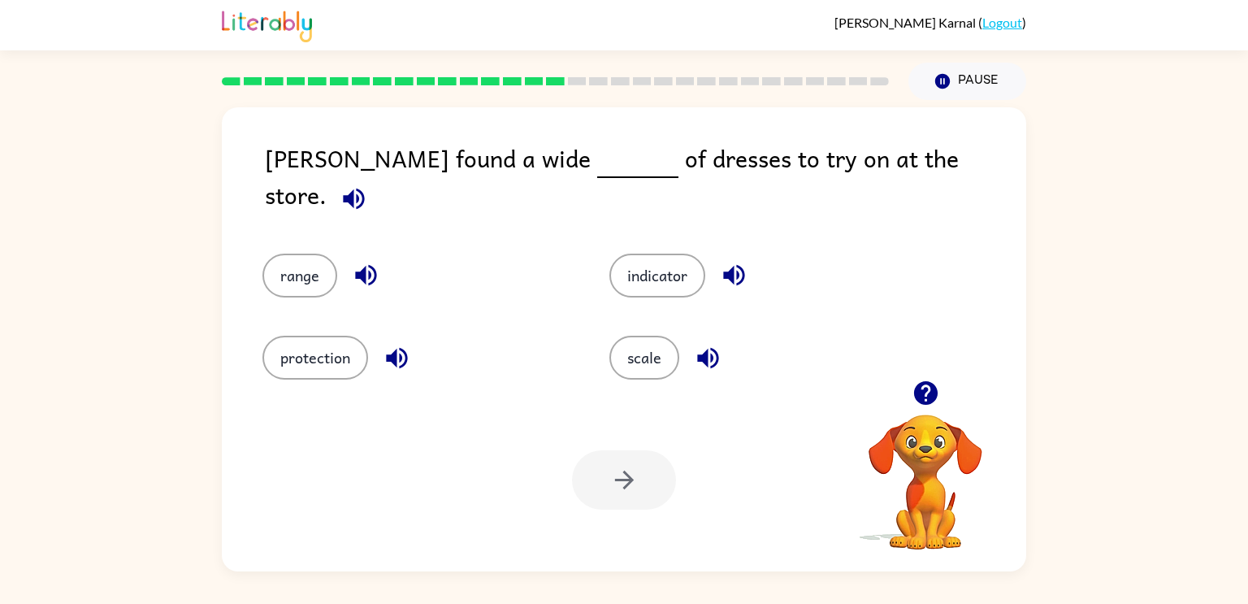
click at [368, 184] on icon "button" at bounding box center [354, 198] width 28 height 28
click at [288, 275] on button "range" at bounding box center [299, 275] width 75 height 44
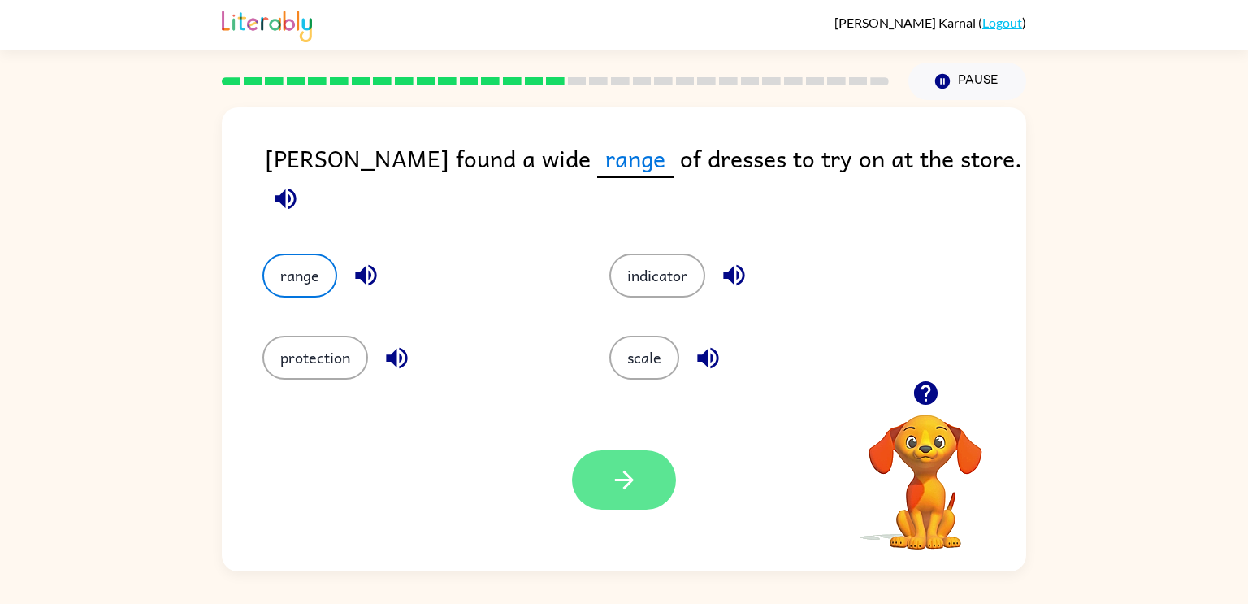
click at [646, 494] on button "button" at bounding box center [624, 479] width 104 height 59
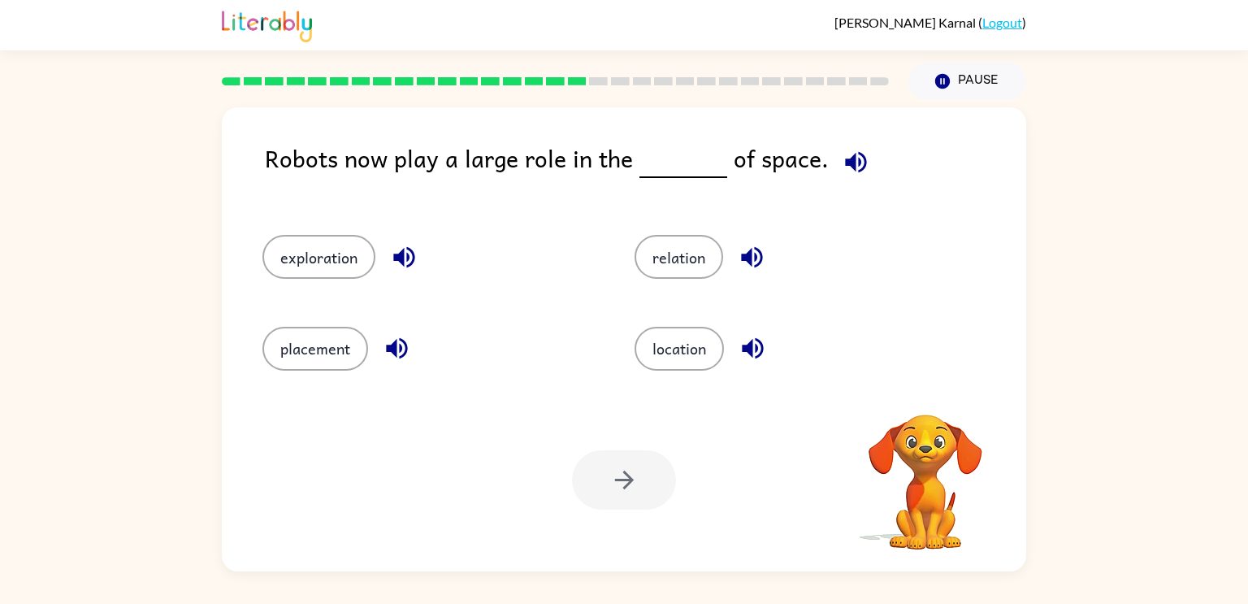
click at [845, 162] on icon "button" at bounding box center [855, 161] width 21 height 21
click at [663, 362] on button "location" at bounding box center [678, 349] width 89 height 44
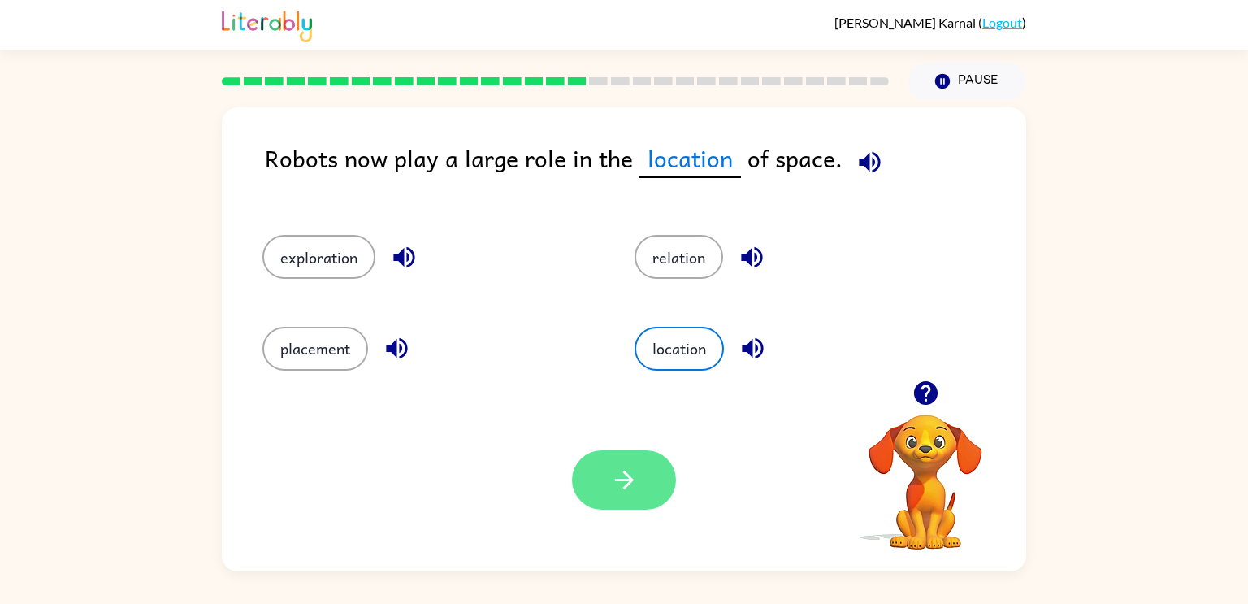
click at [644, 494] on button "button" at bounding box center [624, 479] width 104 height 59
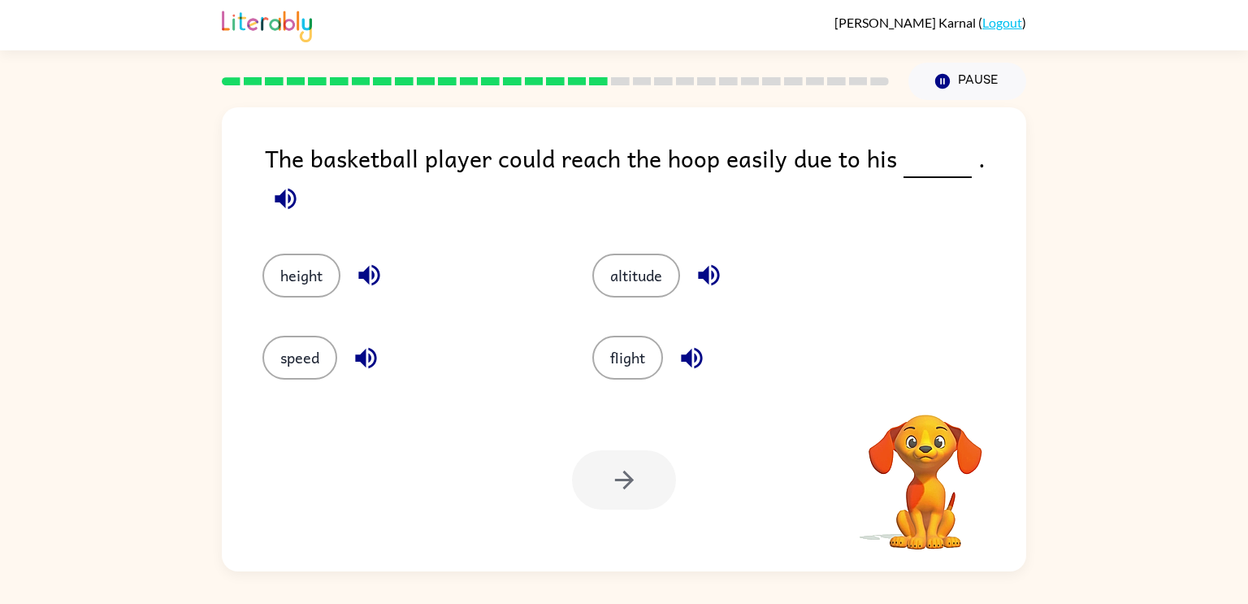
click at [296, 188] on icon "button" at bounding box center [285, 198] width 21 height 21
click at [299, 273] on button "height" at bounding box center [301, 275] width 78 height 44
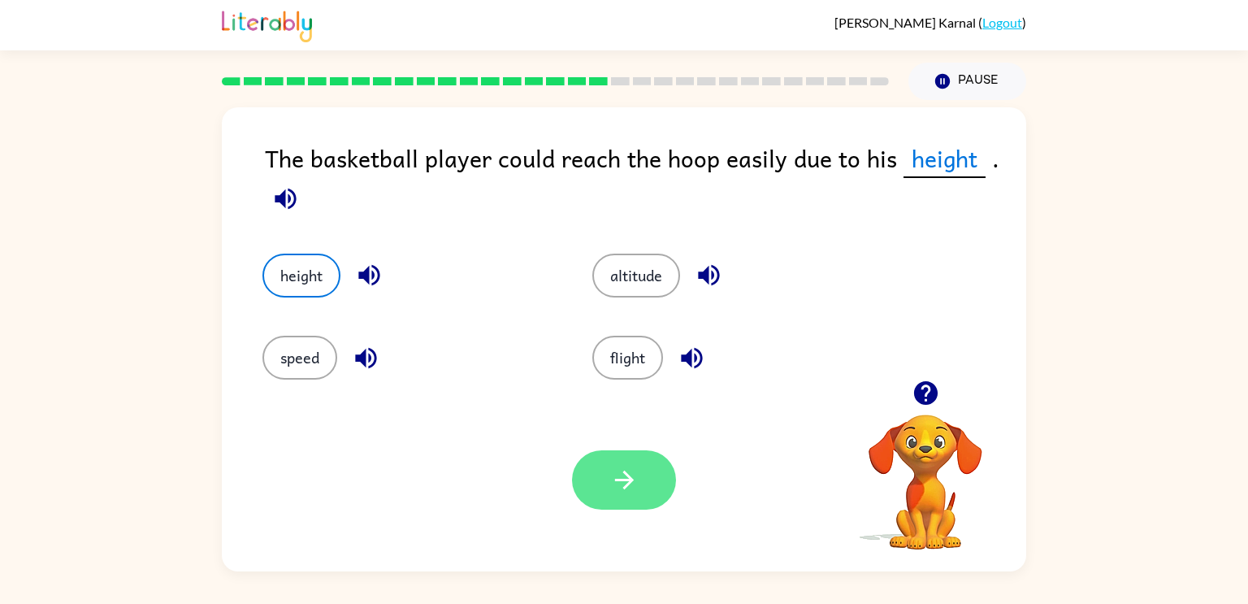
click at [629, 497] on button "button" at bounding box center [624, 479] width 104 height 59
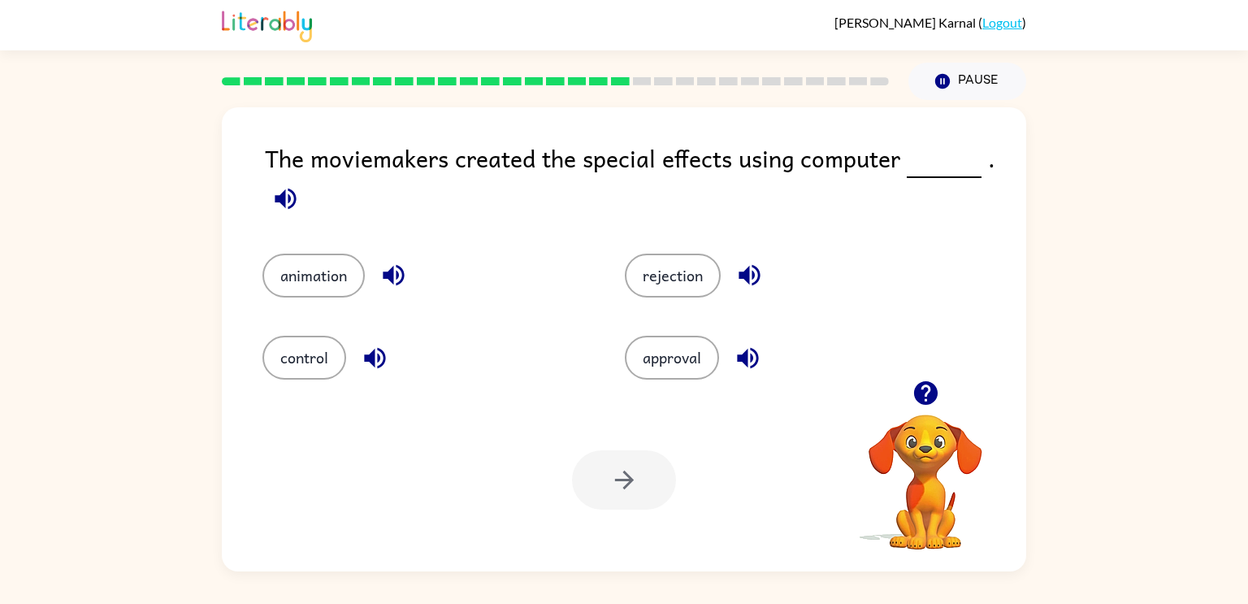
click at [286, 208] on icon "button" at bounding box center [285, 198] width 28 height 28
click at [302, 209] on button "button" at bounding box center [285, 198] width 41 height 41
click at [288, 210] on icon "button" at bounding box center [285, 198] width 28 height 28
click at [294, 269] on button "animation" at bounding box center [313, 275] width 102 height 44
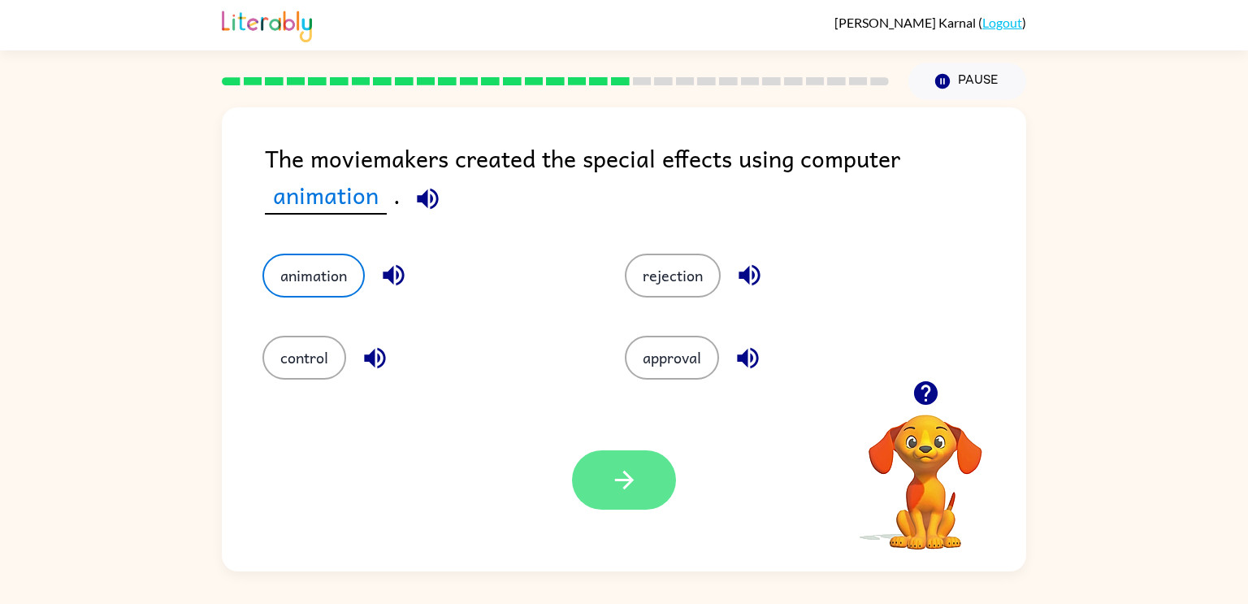
click at [610, 500] on button "button" at bounding box center [624, 479] width 104 height 59
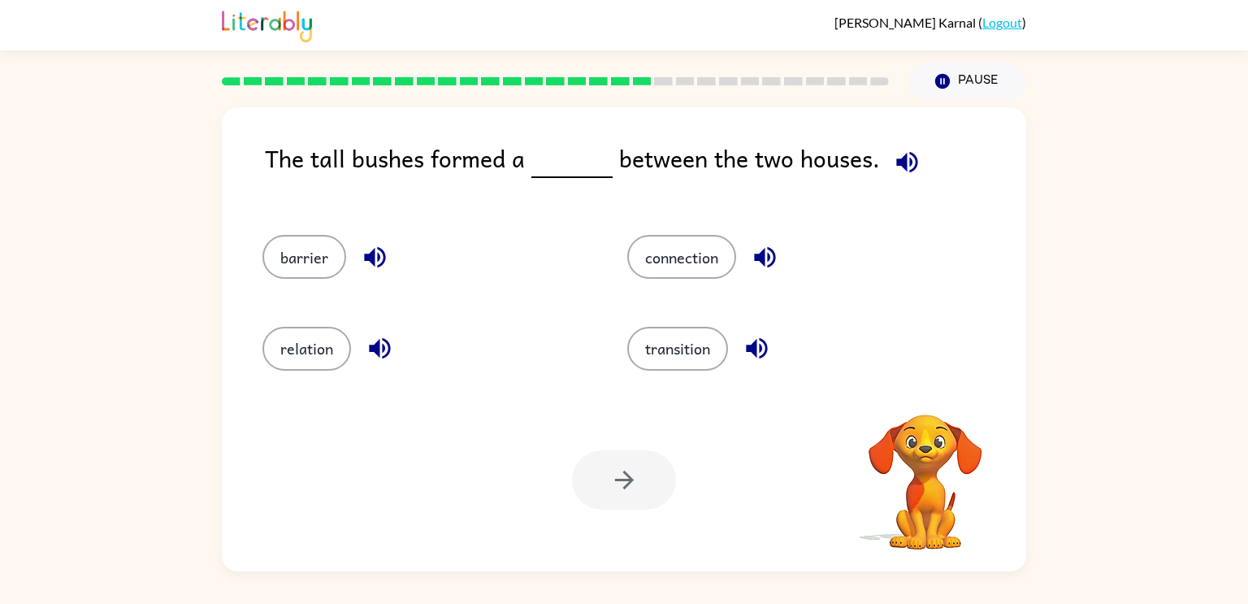
click at [918, 165] on button "button" at bounding box center [906, 161] width 41 height 41
click at [310, 270] on button "barrier" at bounding box center [304, 257] width 84 height 44
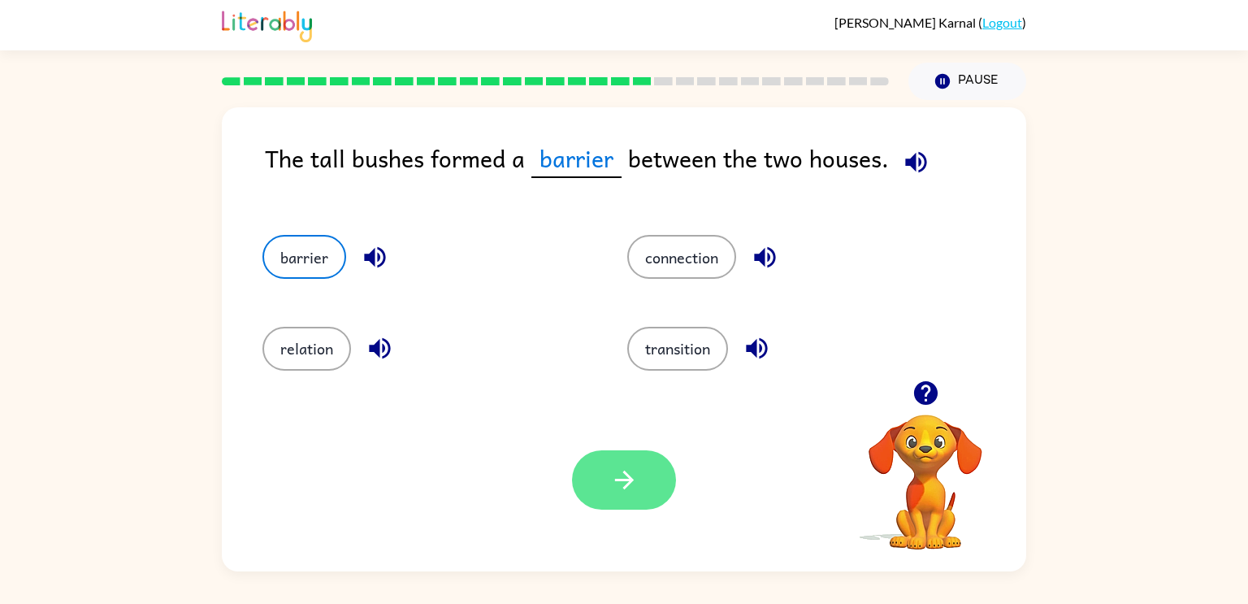
click at [644, 500] on button "button" at bounding box center [624, 479] width 104 height 59
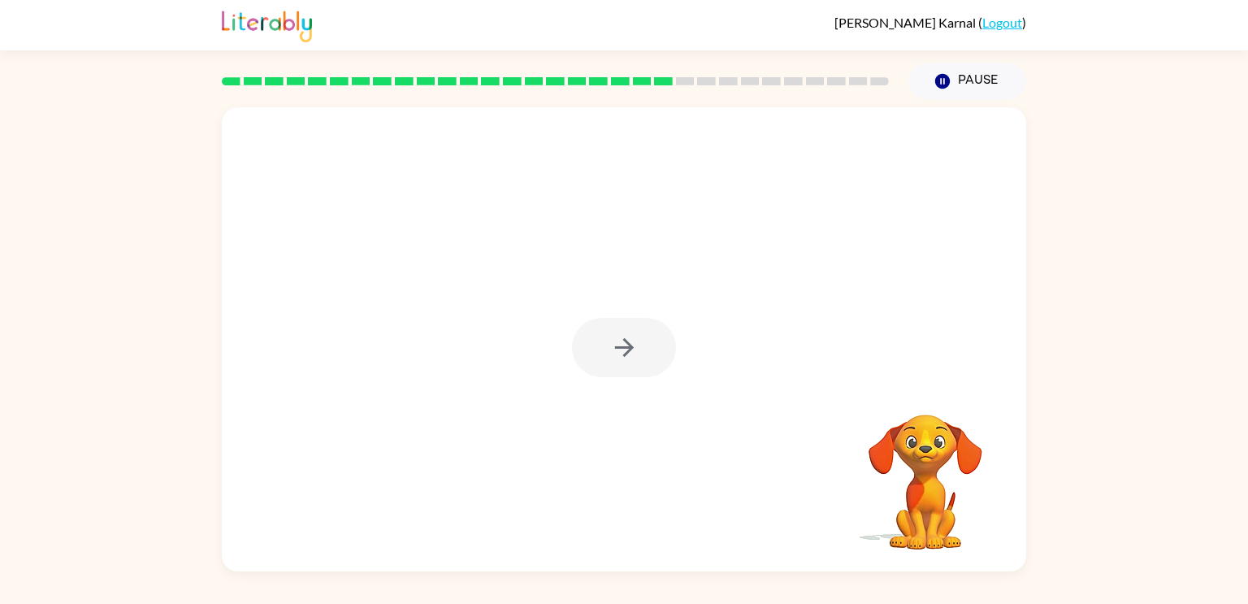
click at [610, 379] on div at bounding box center [624, 339] width 804 height 464
drag, startPoint x: 620, startPoint y: 344, endPoint x: 617, endPoint y: 353, distance: 9.5
click at [617, 353] on div at bounding box center [624, 347] width 104 height 59
click at [617, 353] on icon "button" at bounding box center [624, 347] width 28 height 28
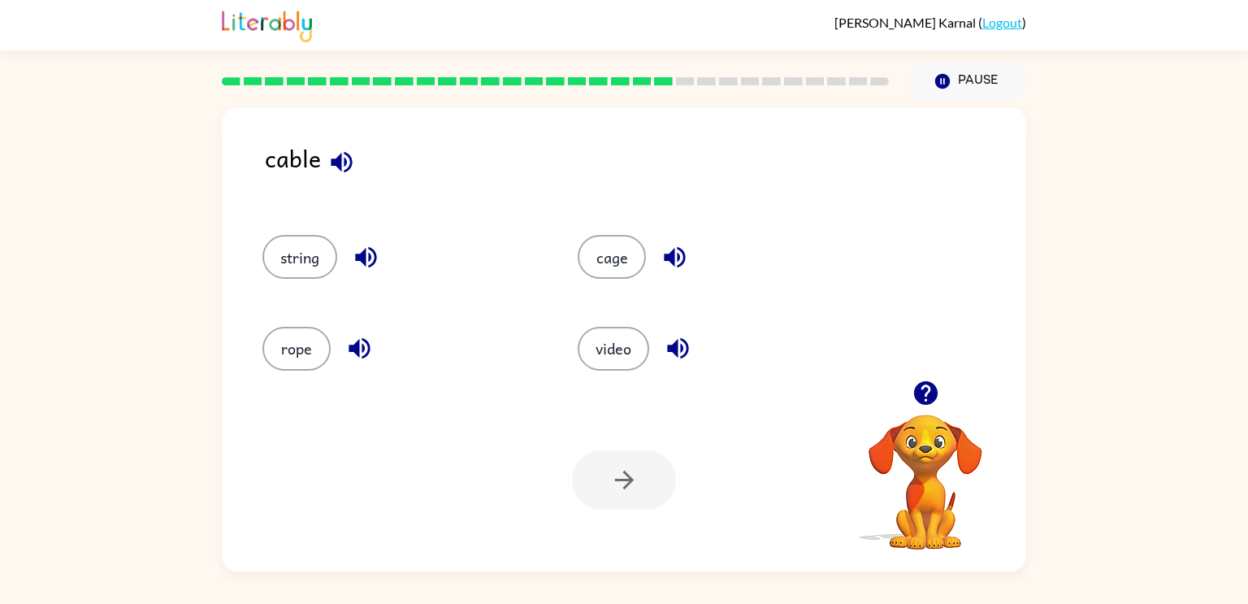
click at [334, 159] on icon "button" at bounding box center [341, 161] width 21 height 21
click at [362, 269] on icon "button" at bounding box center [366, 257] width 28 height 28
click at [358, 363] on button "button" at bounding box center [359, 347] width 41 height 41
click at [668, 253] on icon "button" at bounding box center [674, 257] width 21 height 21
click at [684, 344] on icon "button" at bounding box center [677, 348] width 21 height 21
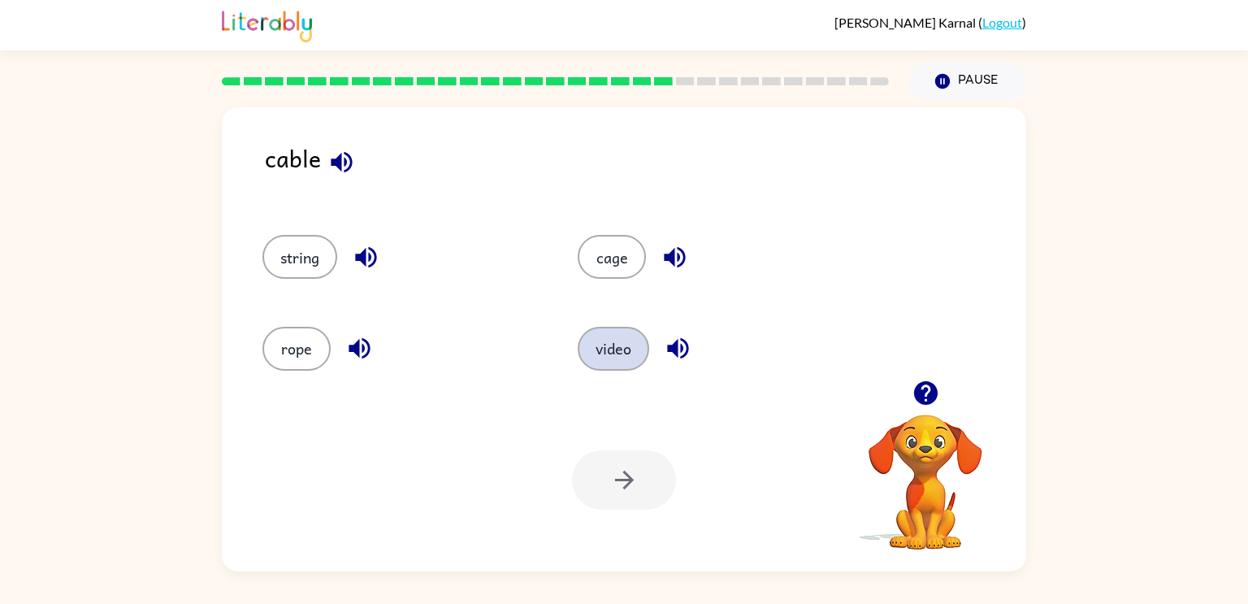
click at [604, 342] on button "video" at bounding box center [613, 349] width 71 height 44
click at [617, 468] on icon "button" at bounding box center [624, 480] width 28 height 28
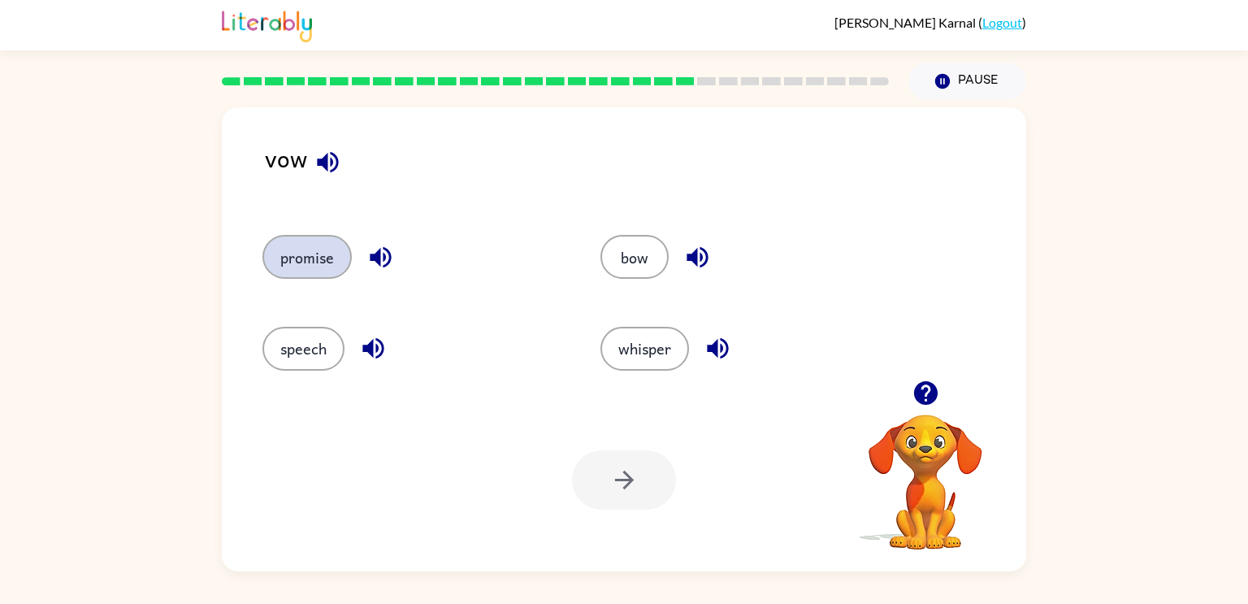
click at [315, 271] on button "promise" at bounding box center [306, 257] width 89 height 44
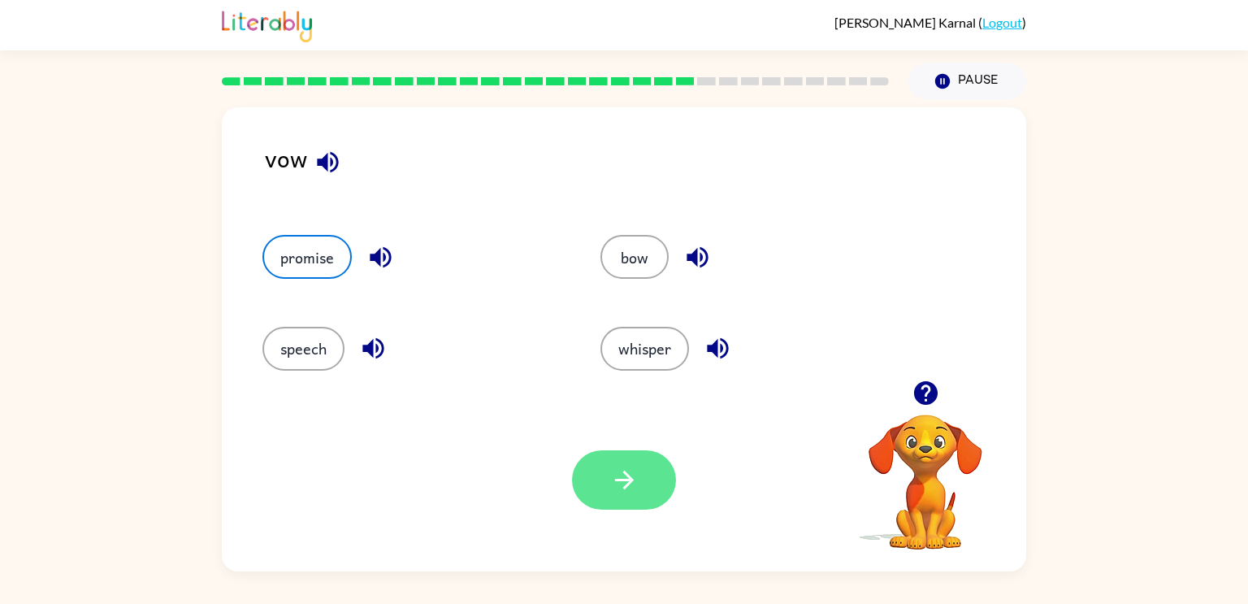
click at [634, 483] on icon "button" at bounding box center [624, 480] width 28 height 28
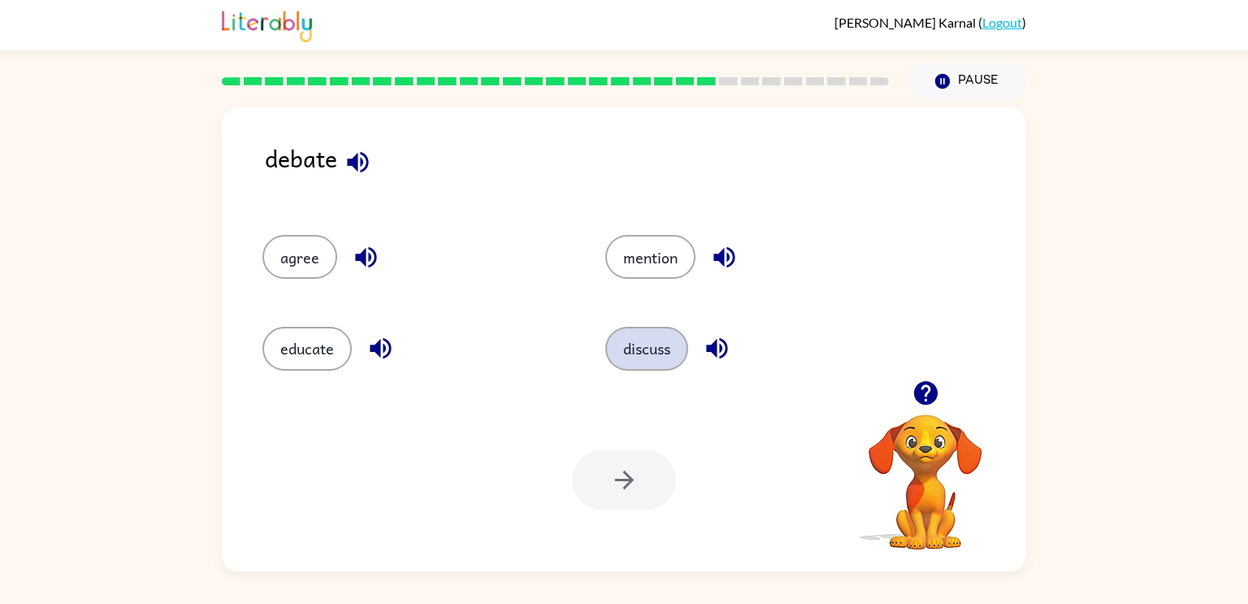
click at [640, 361] on button "discuss" at bounding box center [646, 349] width 83 height 44
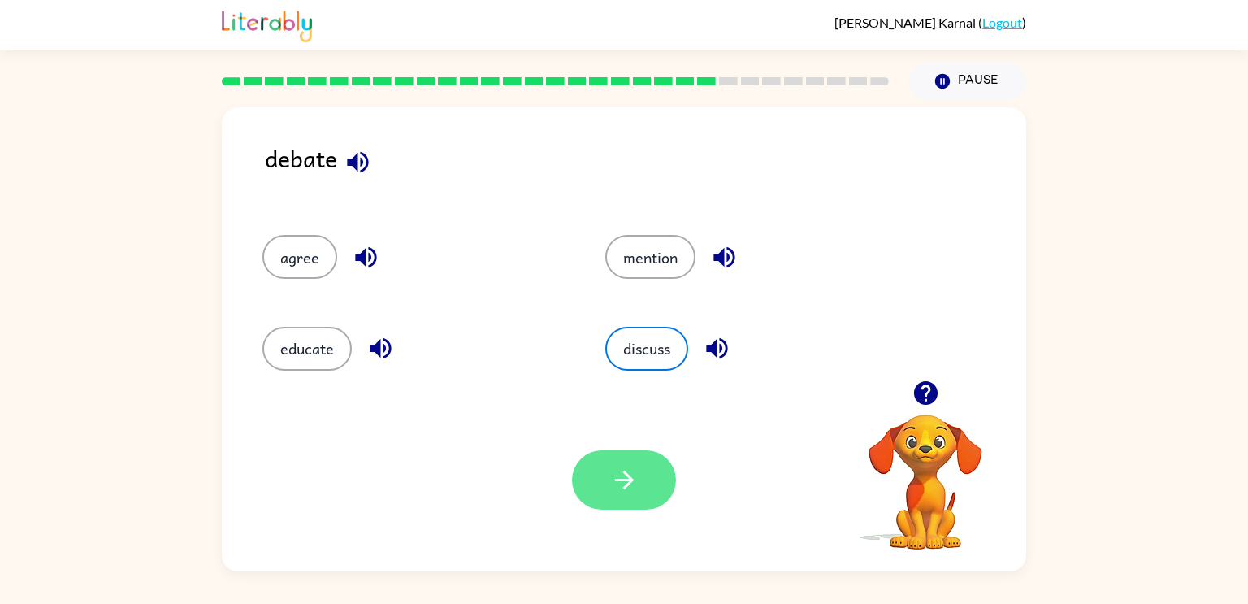
click at [618, 479] on icon "button" at bounding box center [623, 479] width 19 height 19
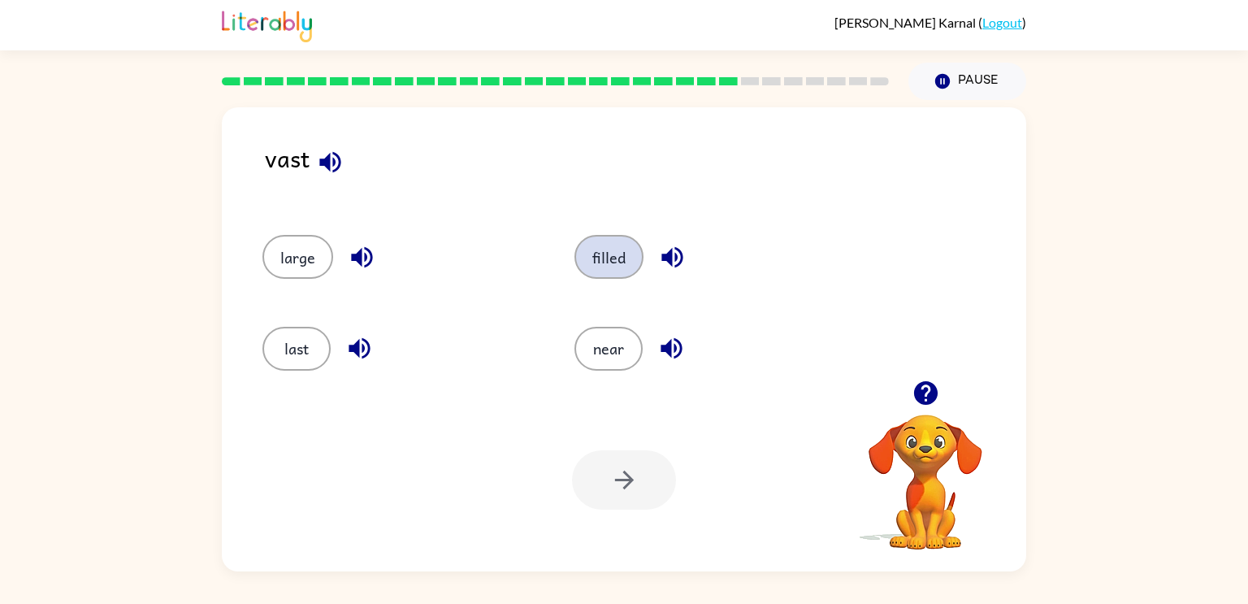
click at [620, 253] on button "filled" at bounding box center [608, 257] width 69 height 44
click at [617, 468] on icon "button" at bounding box center [624, 480] width 28 height 28
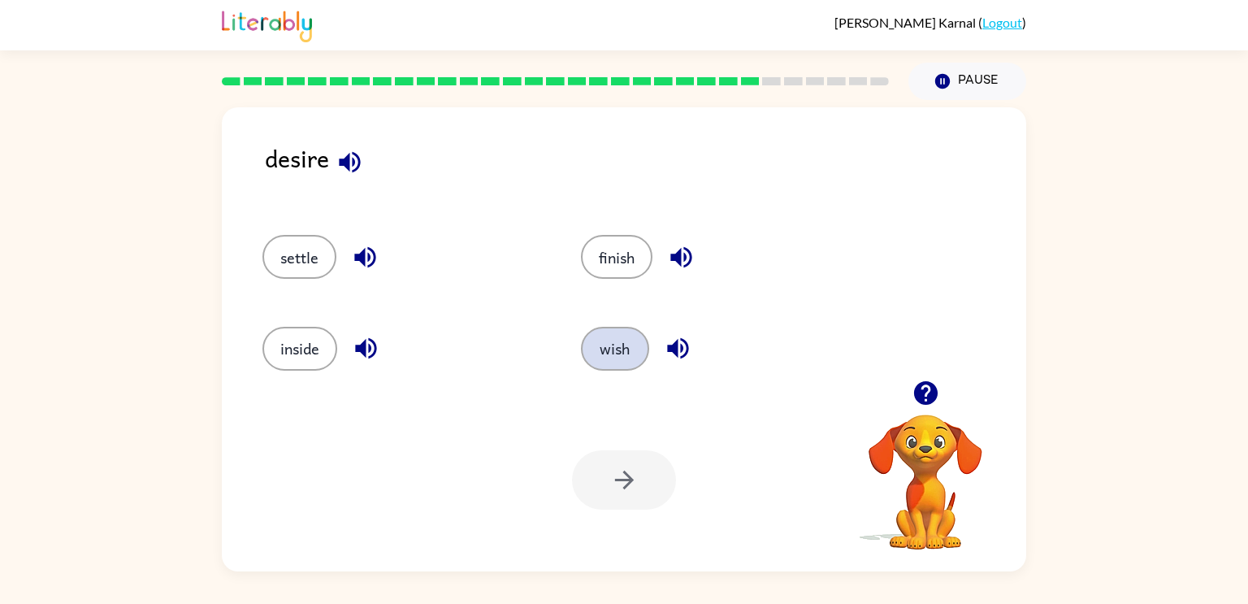
click at [600, 357] on button "wish" at bounding box center [615, 349] width 68 height 44
click at [643, 483] on button "button" at bounding box center [624, 479] width 104 height 59
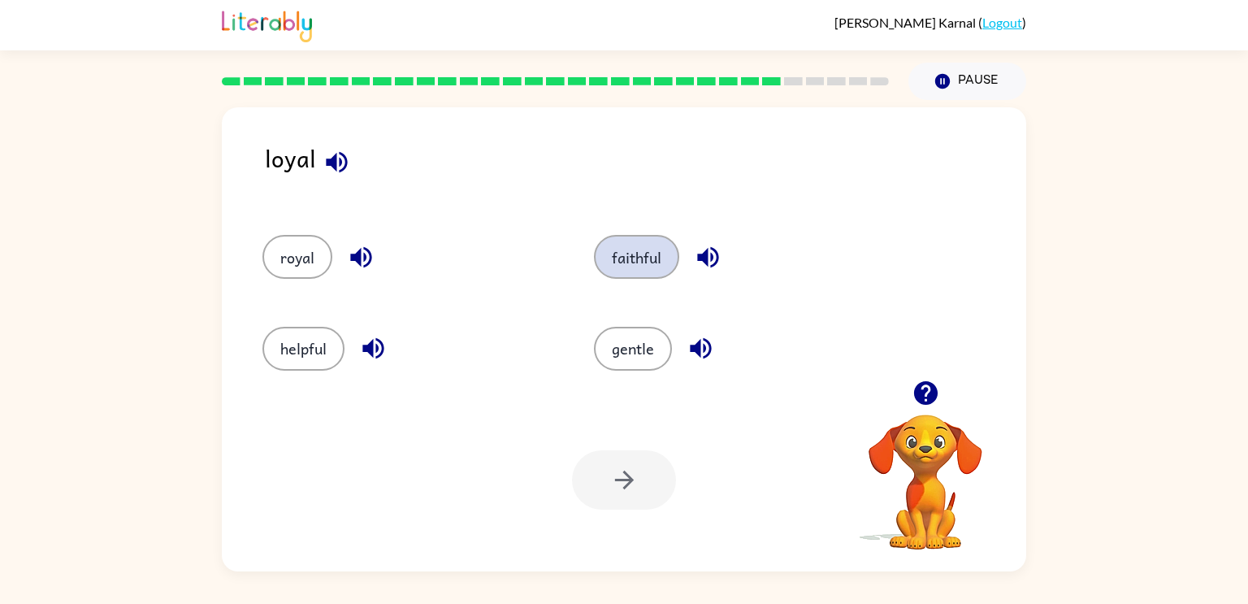
click at [658, 239] on button "faithful" at bounding box center [636, 257] width 85 height 44
click at [617, 468] on icon "button" at bounding box center [624, 480] width 28 height 28
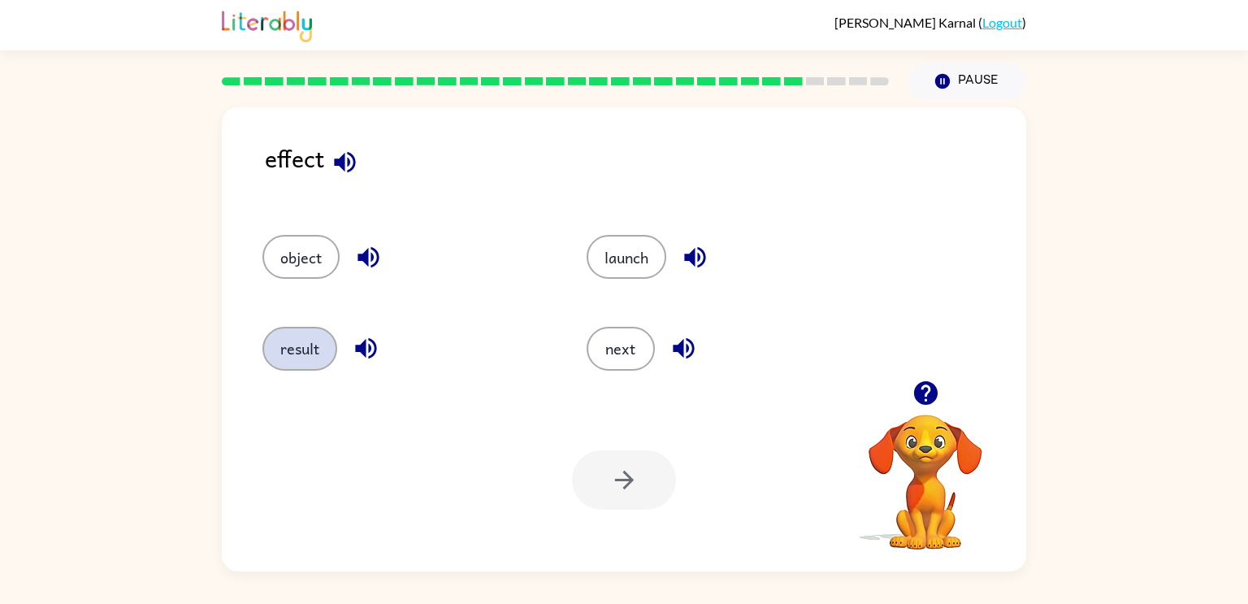
click at [301, 364] on button "result" at bounding box center [299, 349] width 75 height 44
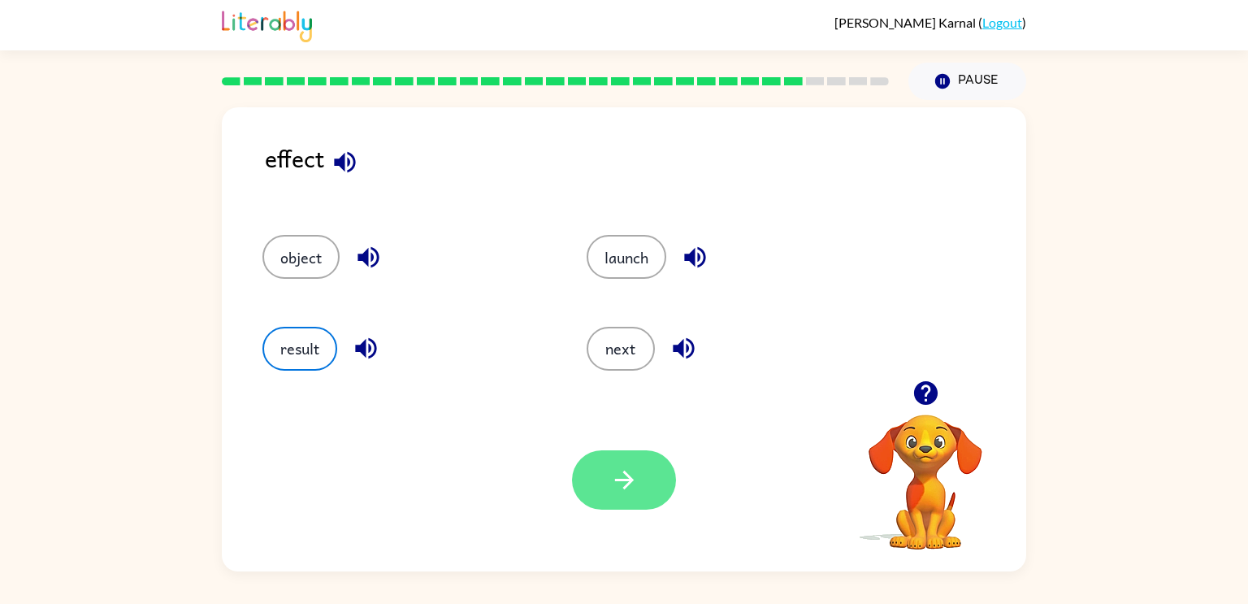
click at [641, 499] on button "button" at bounding box center [624, 479] width 104 height 59
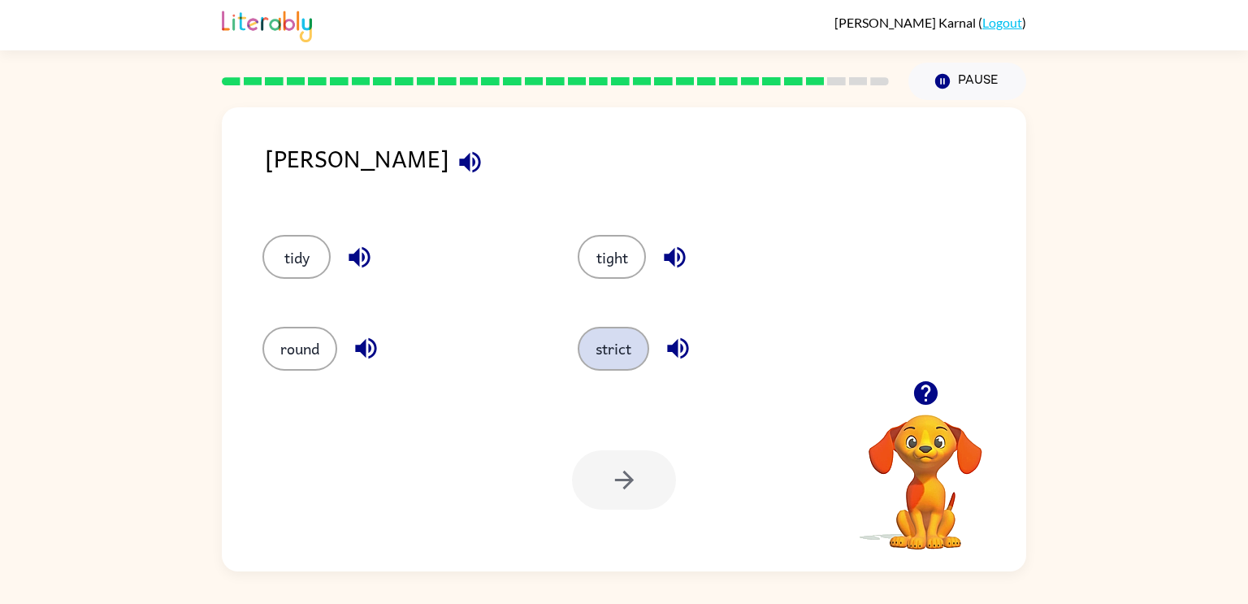
click at [631, 351] on button "strict" at bounding box center [613, 349] width 71 height 44
click at [647, 481] on button "button" at bounding box center [624, 479] width 104 height 59
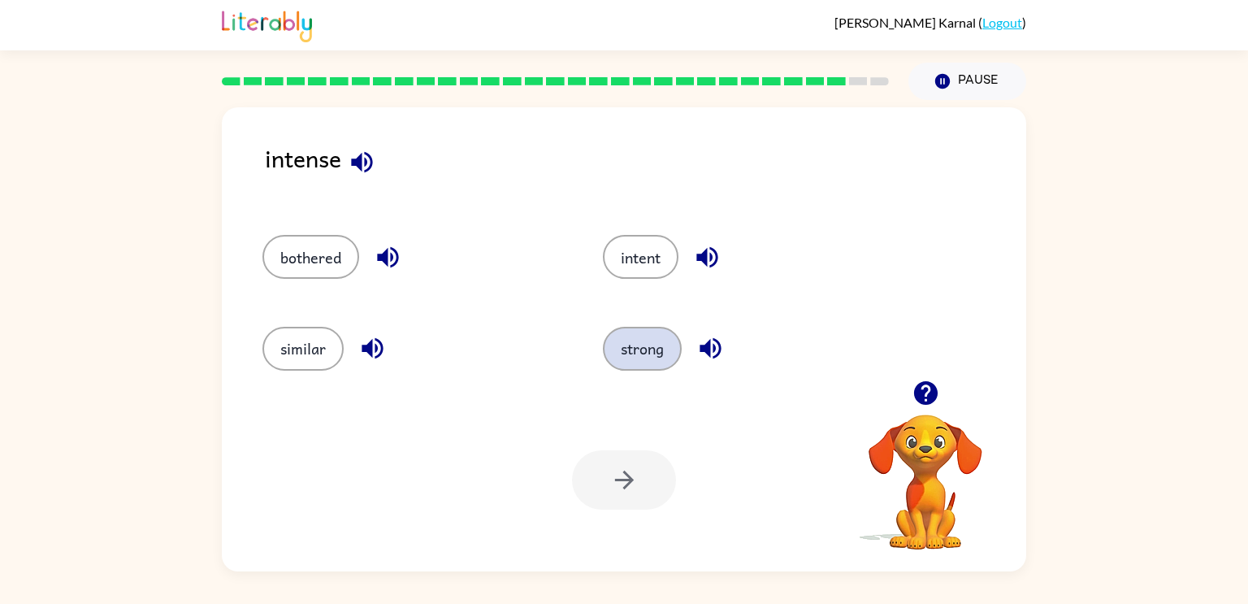
click at [636, 344] on button "strong" at bounding box center [642, 349] width 79 height 44
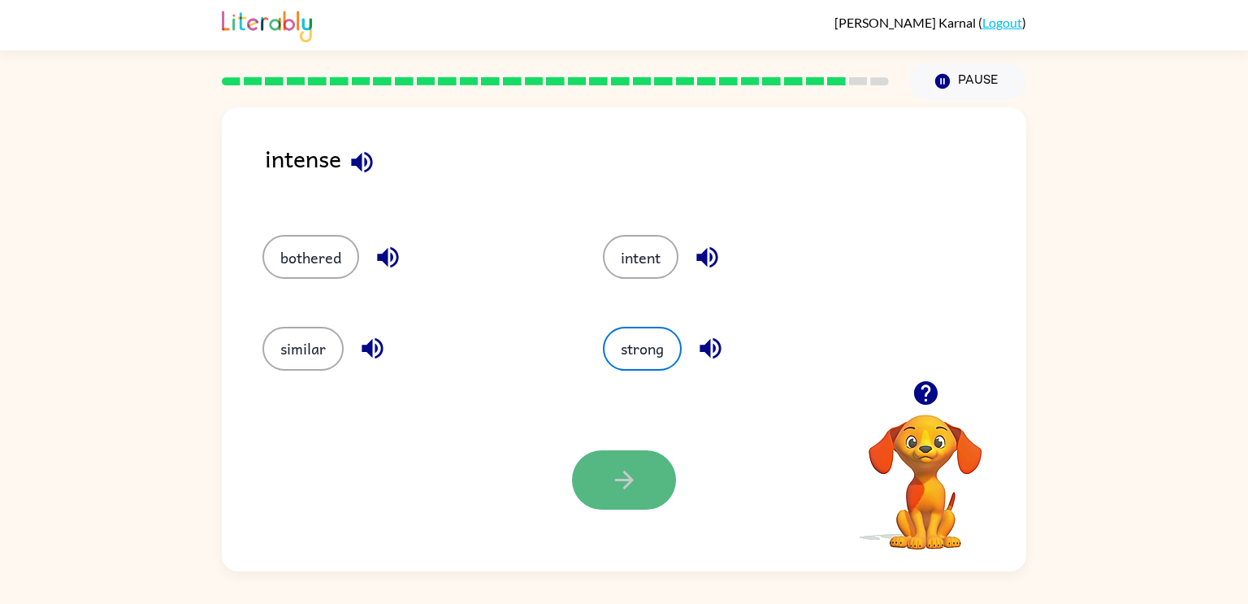
click at [617, 464] on button "button" at bounding box center [624, 479] width 104 height 59
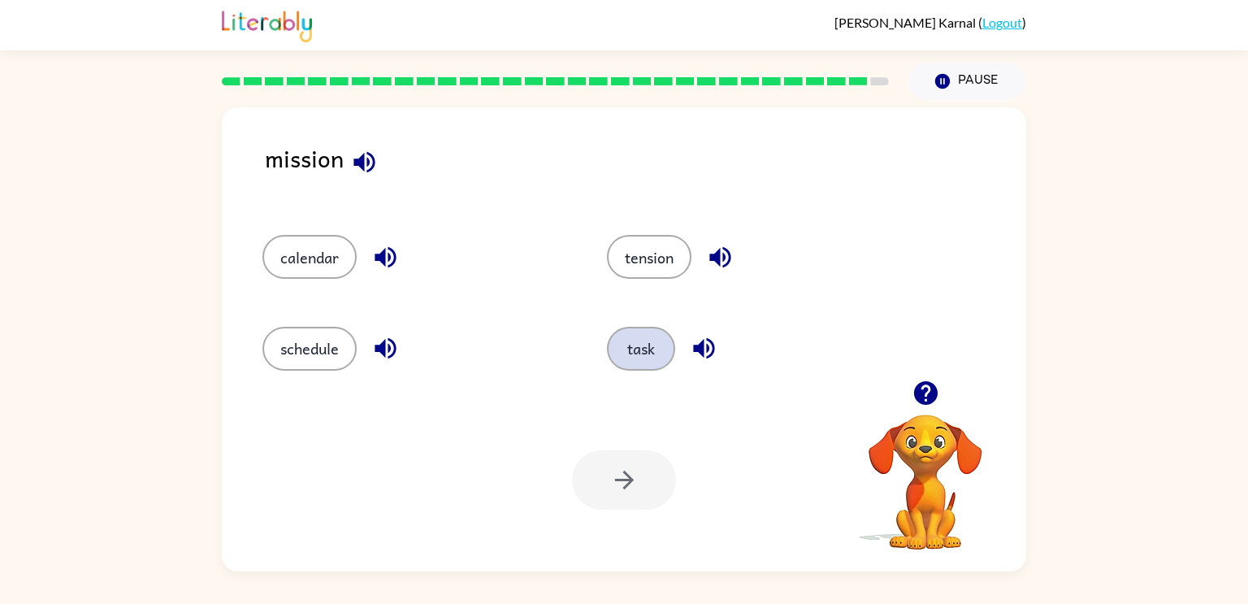
click at [652, 364] on button "task" at bounding box center [641, 349] width 68 height 44
click at [617, 464] on button "button" at bounding box center [624, 479] width 104 height 59
